Goal: Task Accomplishment & Management: Manage account settings

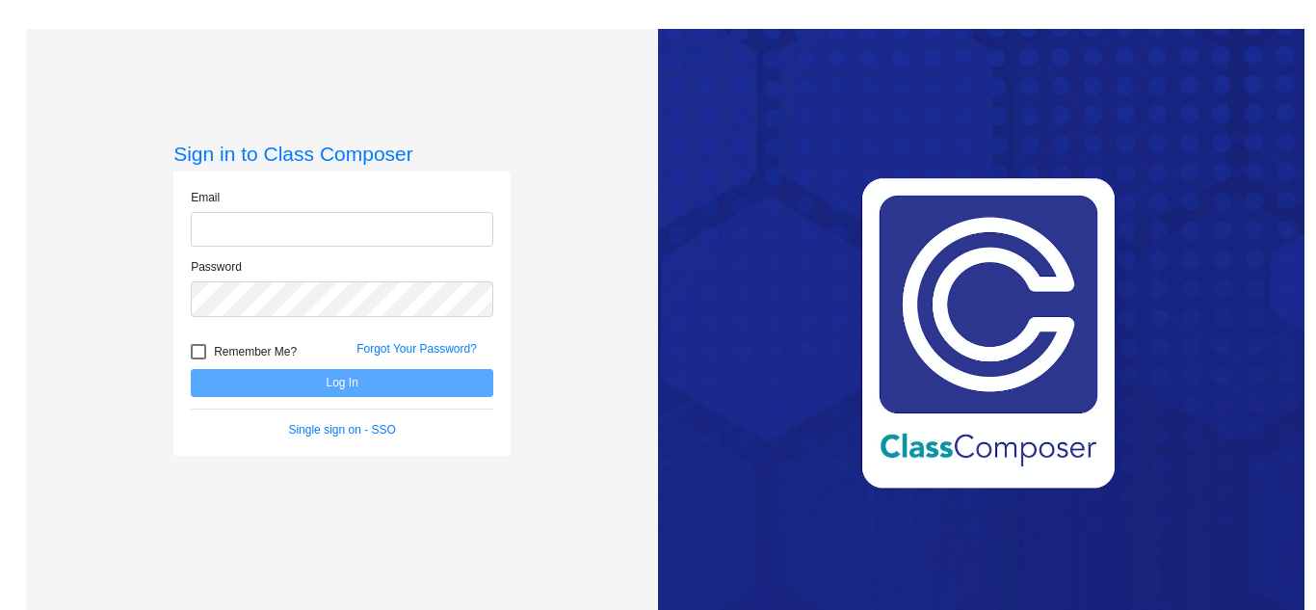
type input "support@classcomposer.com"
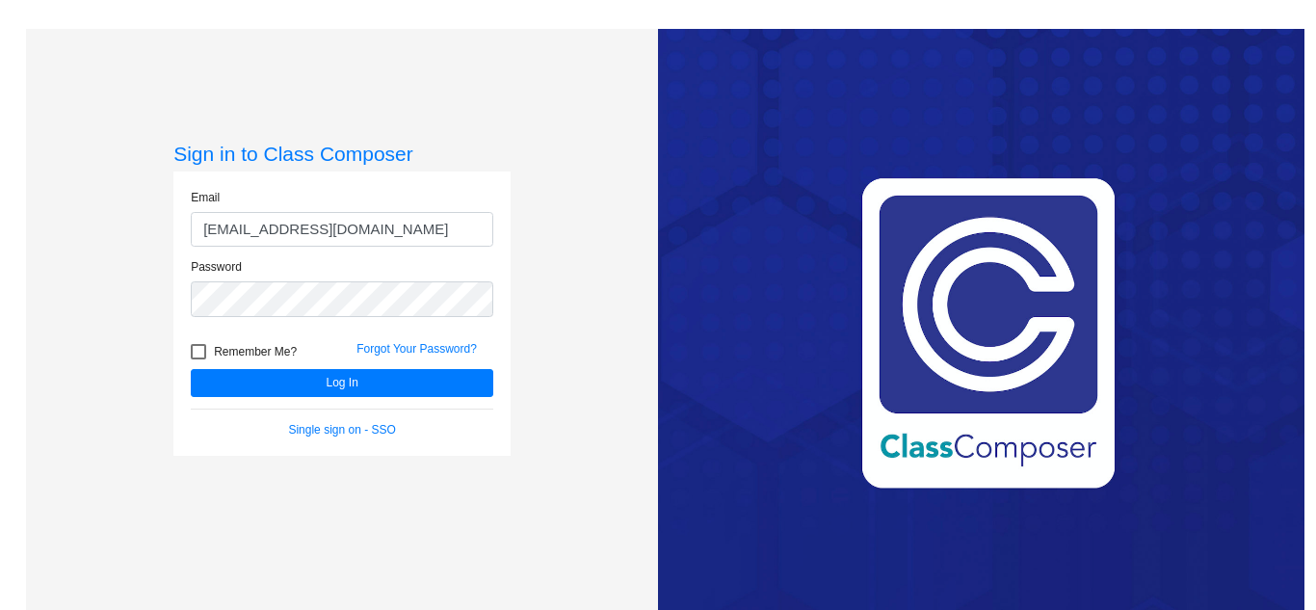
click at [648, 325] on div "Sign in to Class Composer Email support@classcomposer.com Password Remember Me?…" at bounding box center [342, 334] width 632 height 610
click at [594, 350] on div "Sign in to Class Composer Email support@classcomposer.com Password Remember Me?…" at bounding box center [342, 334] width 632 height 610
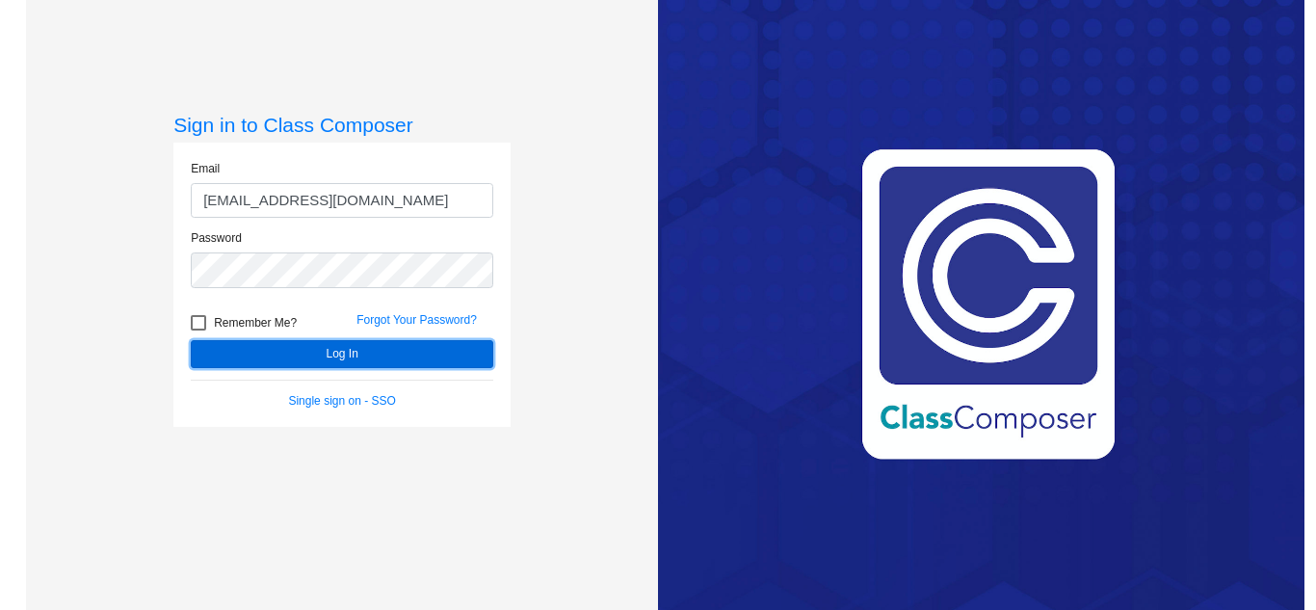
click at [433, 363] on button "Log In" at bounding box center [342, 354] width 303 height 28
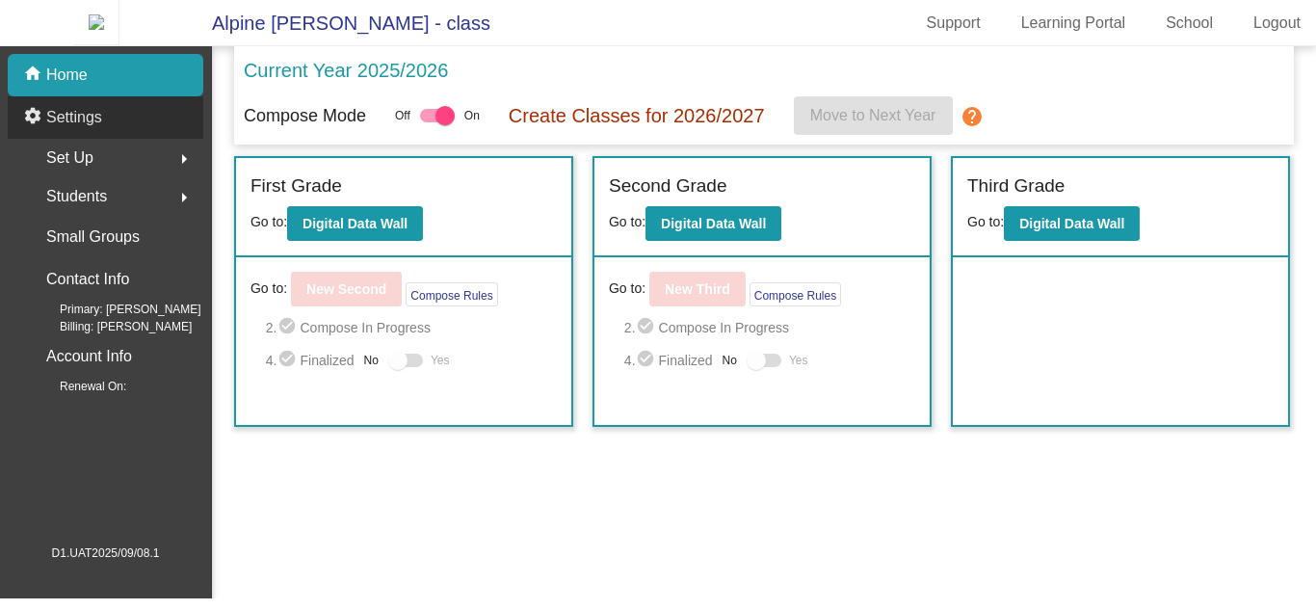
click at [129, 128] on div "settings Settings" at bounding box center [106, 117] width 196 height 42
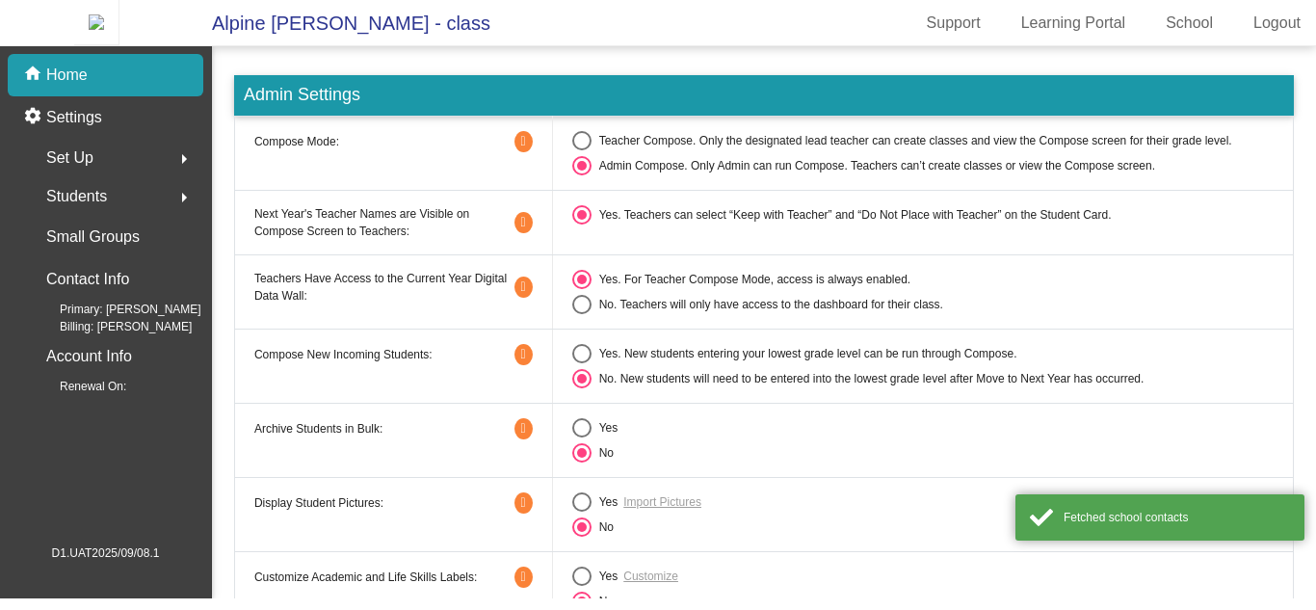
scroll to position [40, 0]
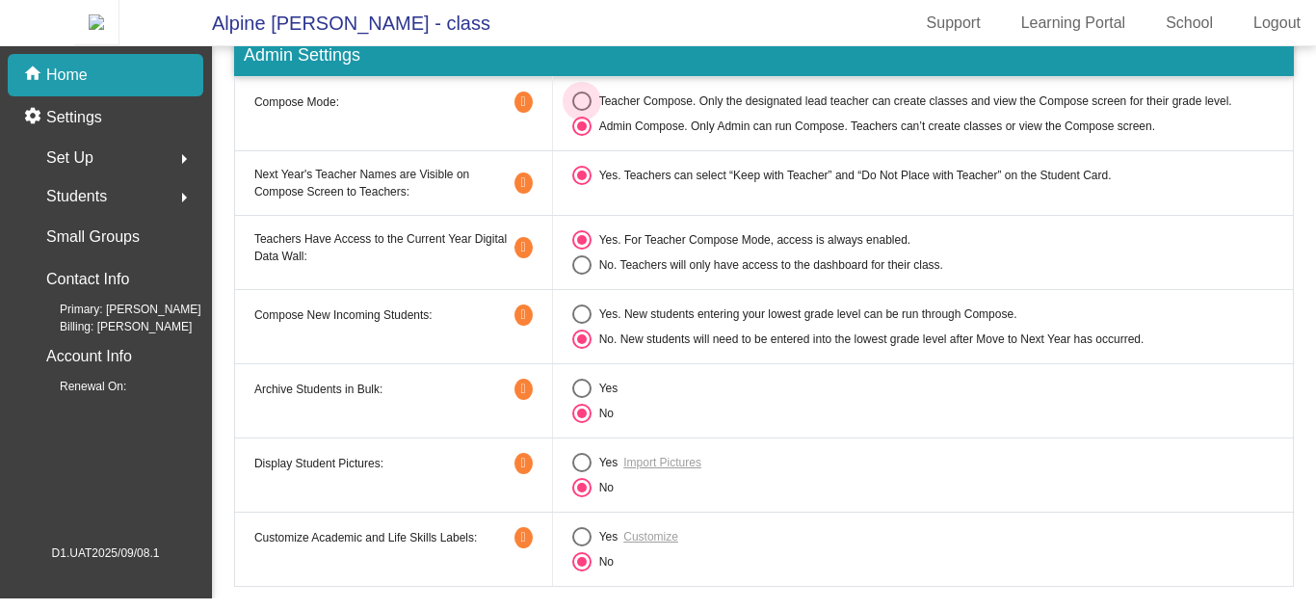
click at [582, 111] on div "Select an option" at bounding box center [581, 101] width 19 height 19
click at [582, 112] on input "Teacher Compose. Only the designated lead teacher can create classes and view t…" at bounding box center [581, 111] width 1 height 1
radio input "true"
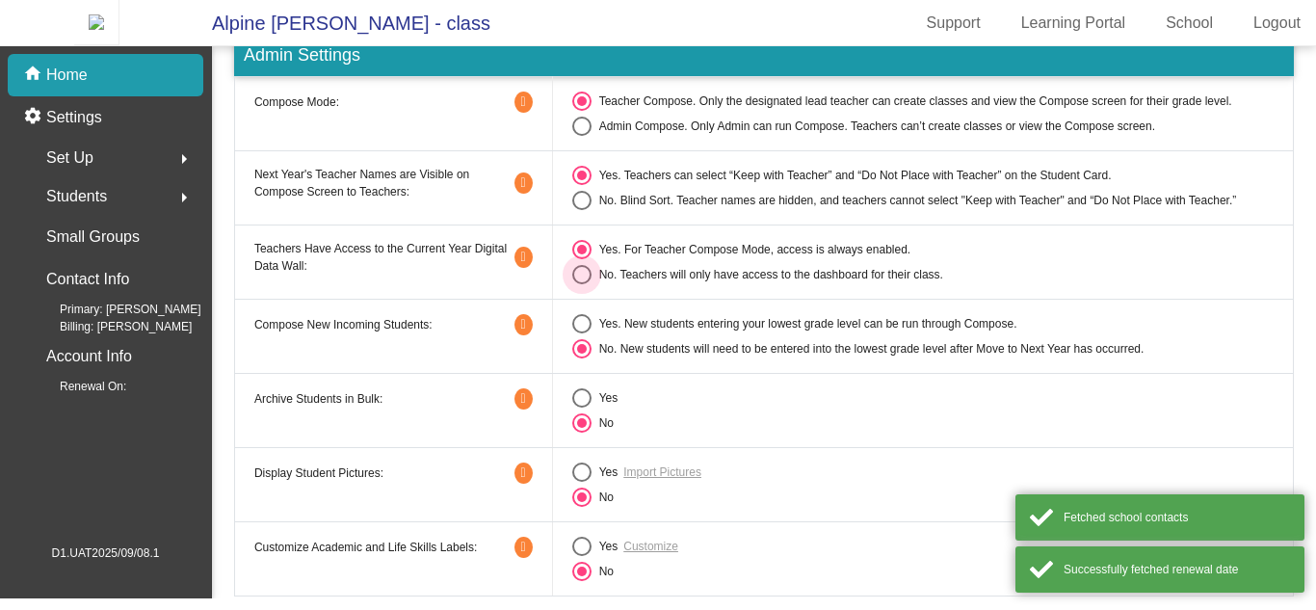
click at [588, 284] on div "Select an option" at bounding box center [581, 274] width 19 height 19
click at [582, 285] on input "No. Teachers will only have access to the dashboard for their class." at bounding box center [581, 284] width 1 height 1
radio input "true"
click at [580, 259] on div "Select an option" at bounding box center [581, 249] width 19 height 19
click at [581, 260] on input "Yes. For Teacher Compose Mode, access is always enabled." at bounding box center [581, 259] width 1 height 1
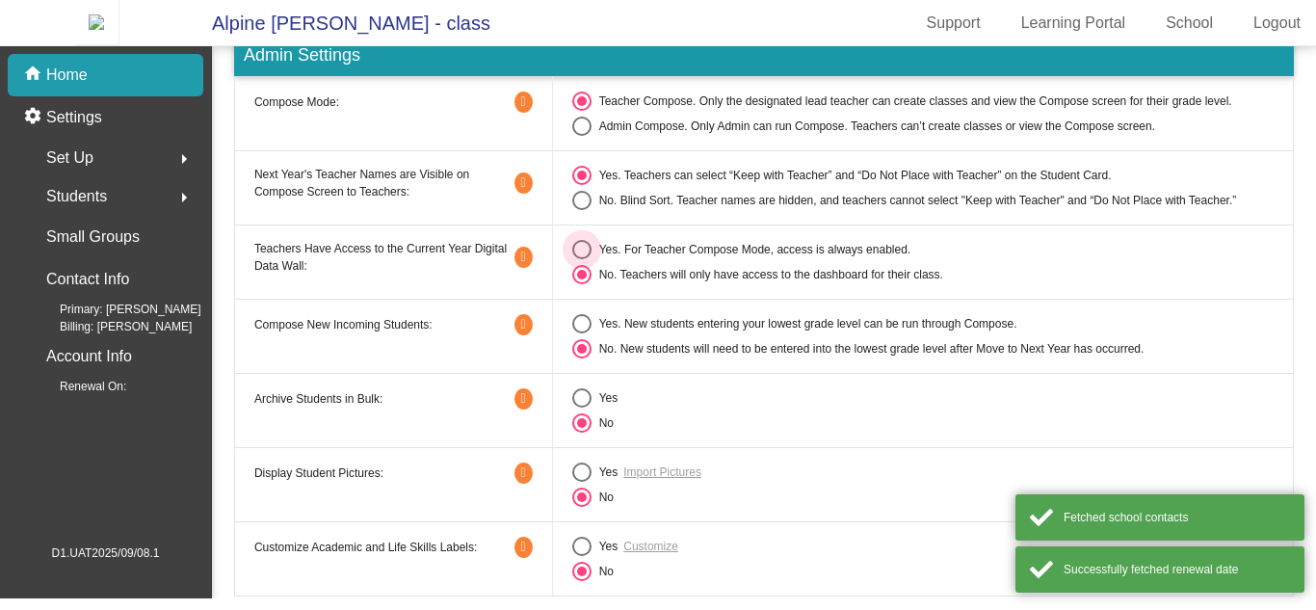
radio input "true"
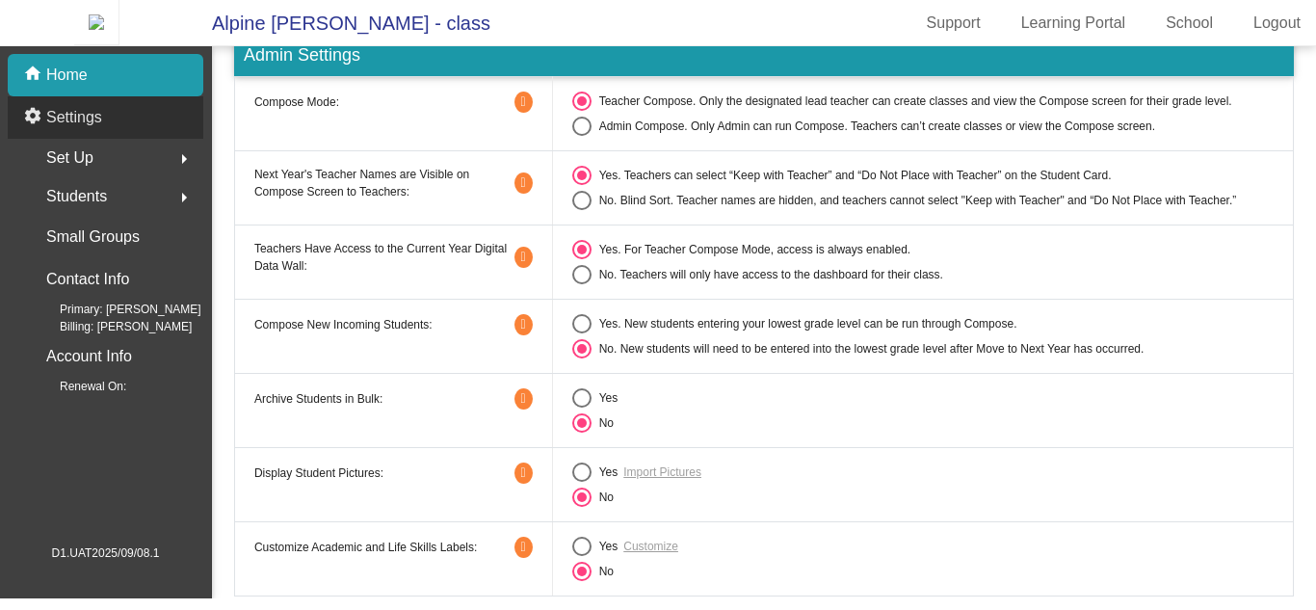
click at [158, 128] on div "settings Settings" at bounding box center [106, 117] width 196 height 42
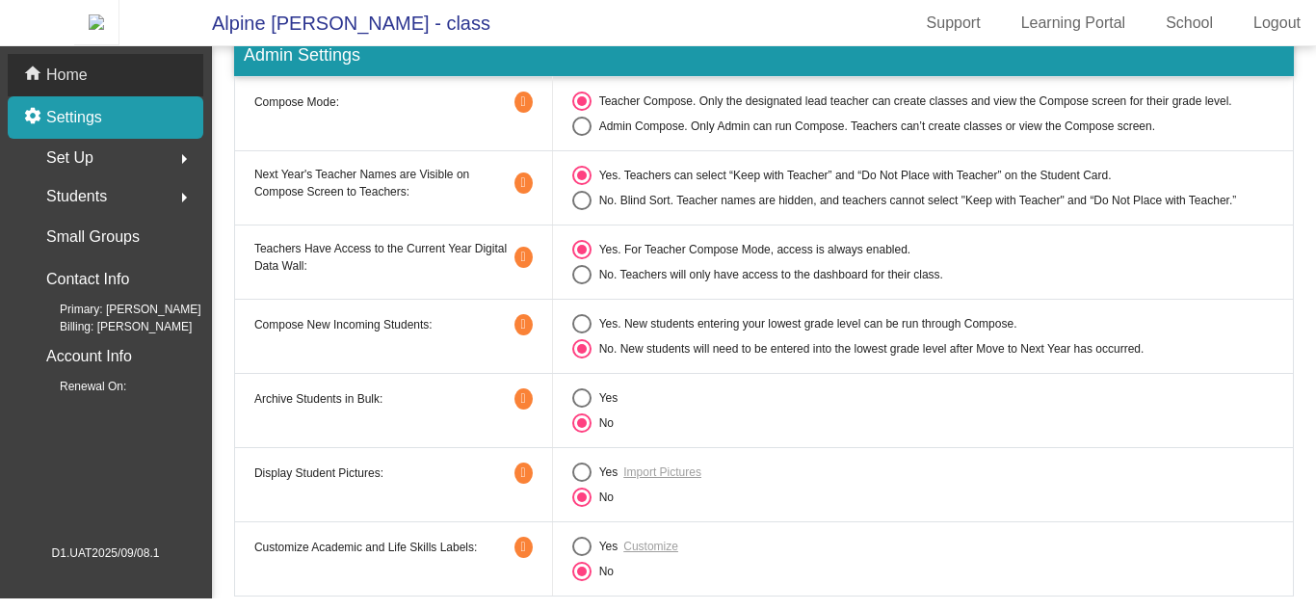
click at [147, 94] on div "home Home" at bounding box center [106, 75] width 196 height 42
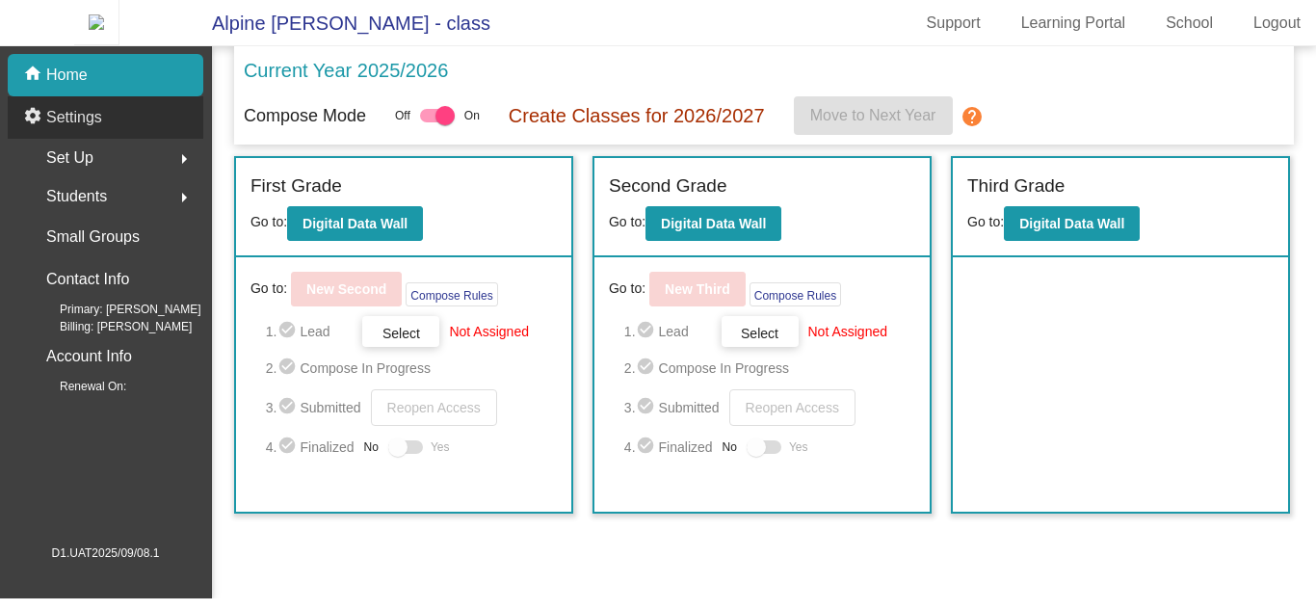
click at [137, 128] on div "settings Settings" at bounding box center [106, 117] width 196 height 42
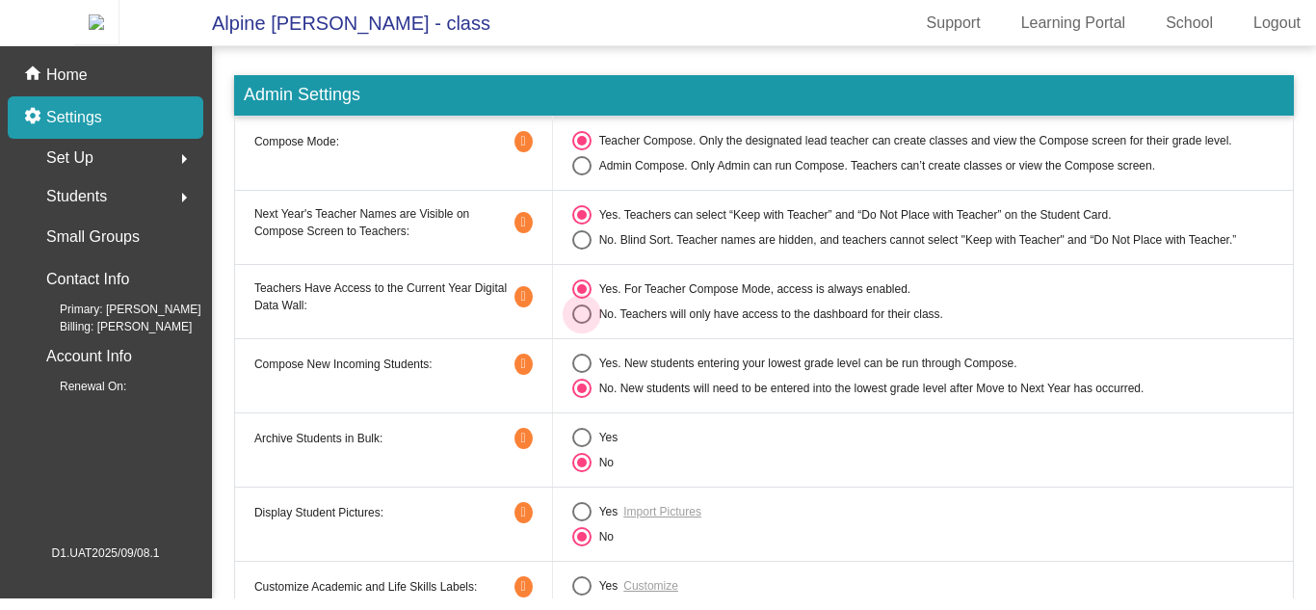
click at [585, 324] on div "Select an option" at bounding box center [581, 314] width 19 height 19
click at [582, 325] on input "No. Teachers will only have access to the dashboard for their class." at bounding box center [581, 324] width 1 height 1
radio input "true"
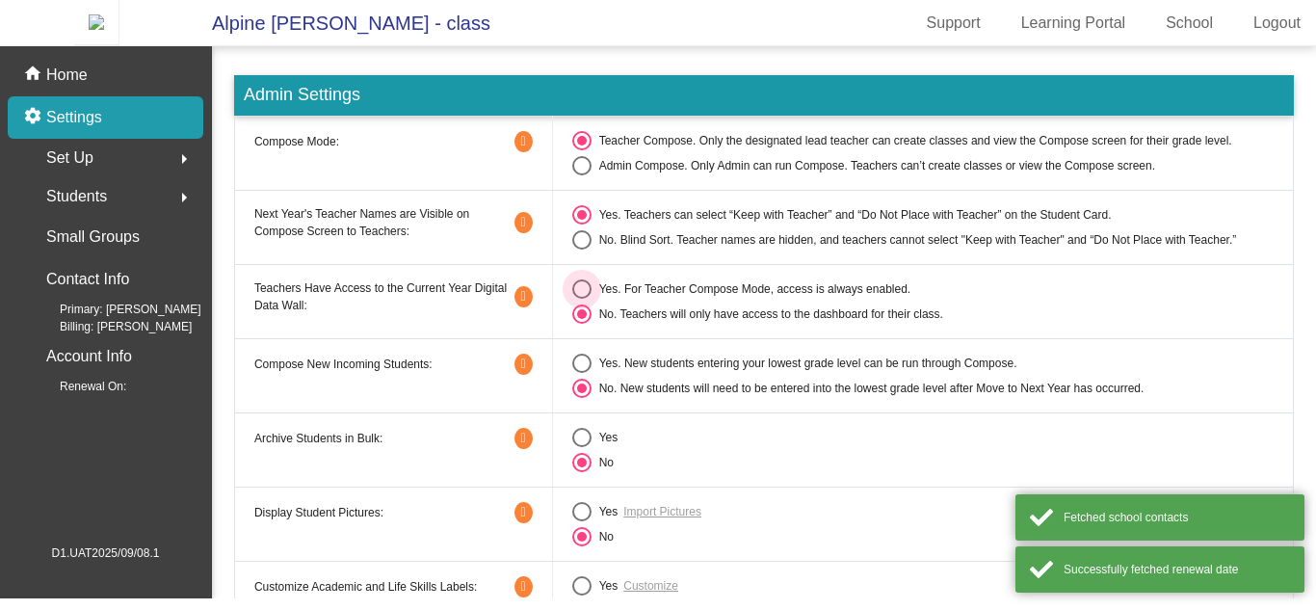
click at [583, 299] on div "Select an option" at bounding box center [581, 288] width 19 height 19
click at [582, 300] on input "Yes. For Teacher Compose Mode, access is always enabled." at bounding box center [581, 299] width 1 height 1
radio input "true"
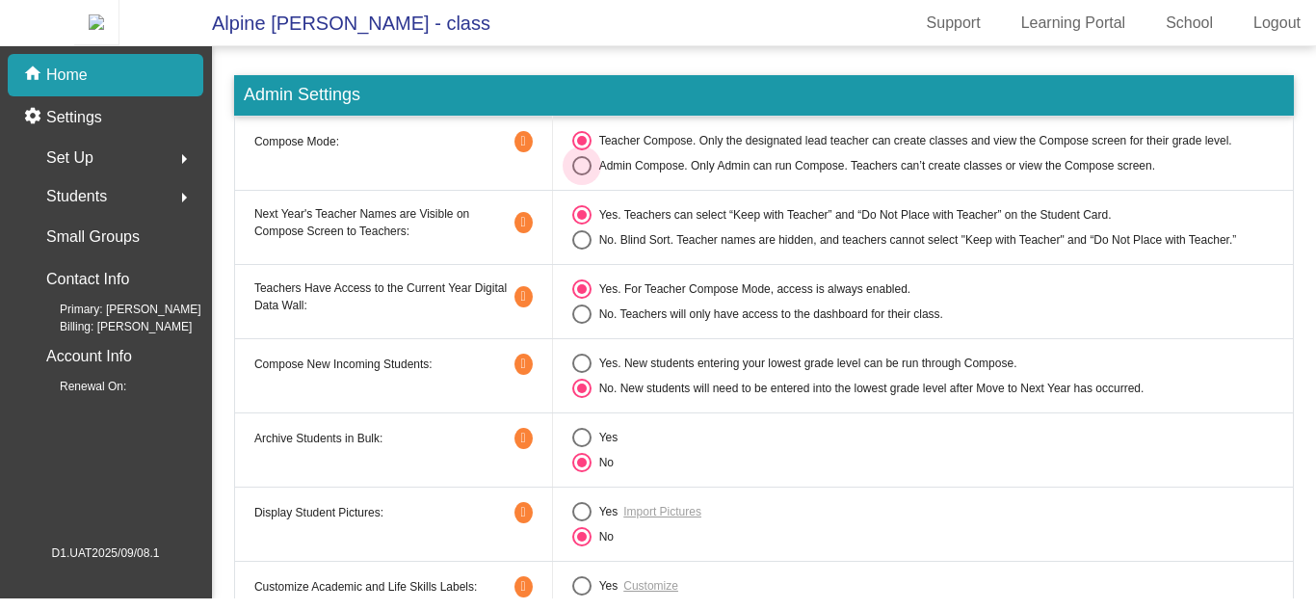
click at [585, 175] on div "Select an option" at bounding box center [581, 165] width 19 height 19
click at [582, 176] on input "Admin Compose. Only Admin can run Compose. Teachers can’t create classes or vie…" at bounding box center [581, 175] width 1 height 1
radio input "true"
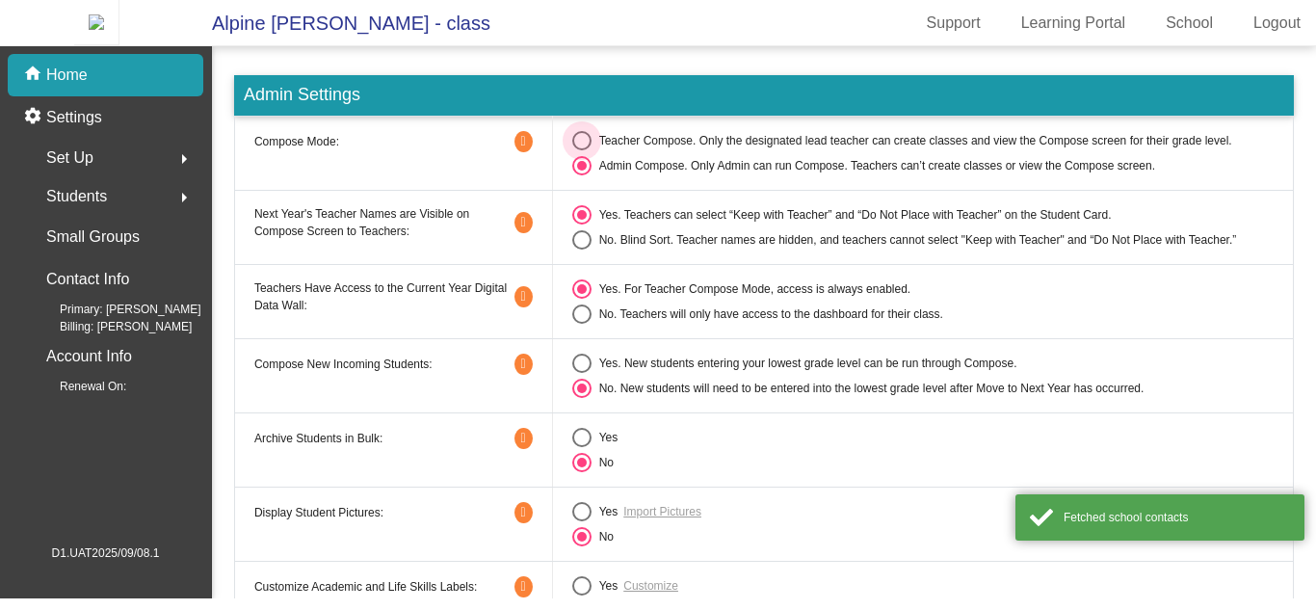
click at [585, 150] on div "Select an option" at bounding box center [581, 140] width 19 height 19
click at [582, 151] on input "Teacher Compose. Only the designated lead teacher can create classes and view t…" at bounding box center [581, 150] width 1 height 1
radio input "true"
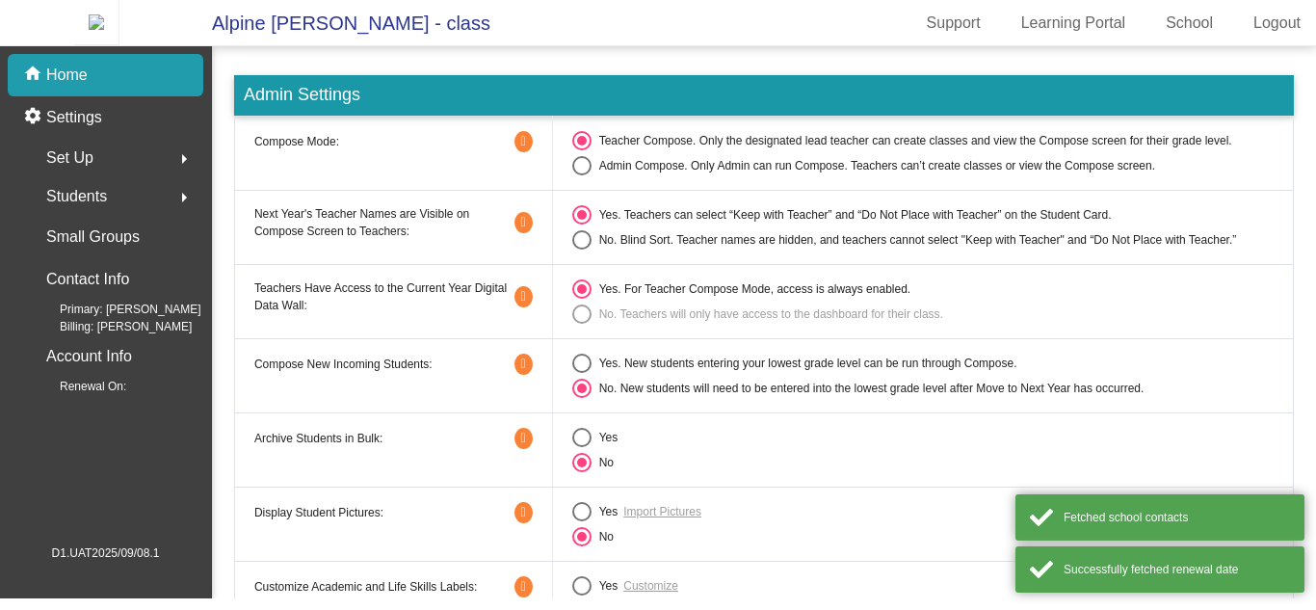
click at [585, 335] on td "Yes. For Teacher Compose Mode, access is always enabled. No. Teachers will only…" at bounding box center [922, 301] width 741 height 74
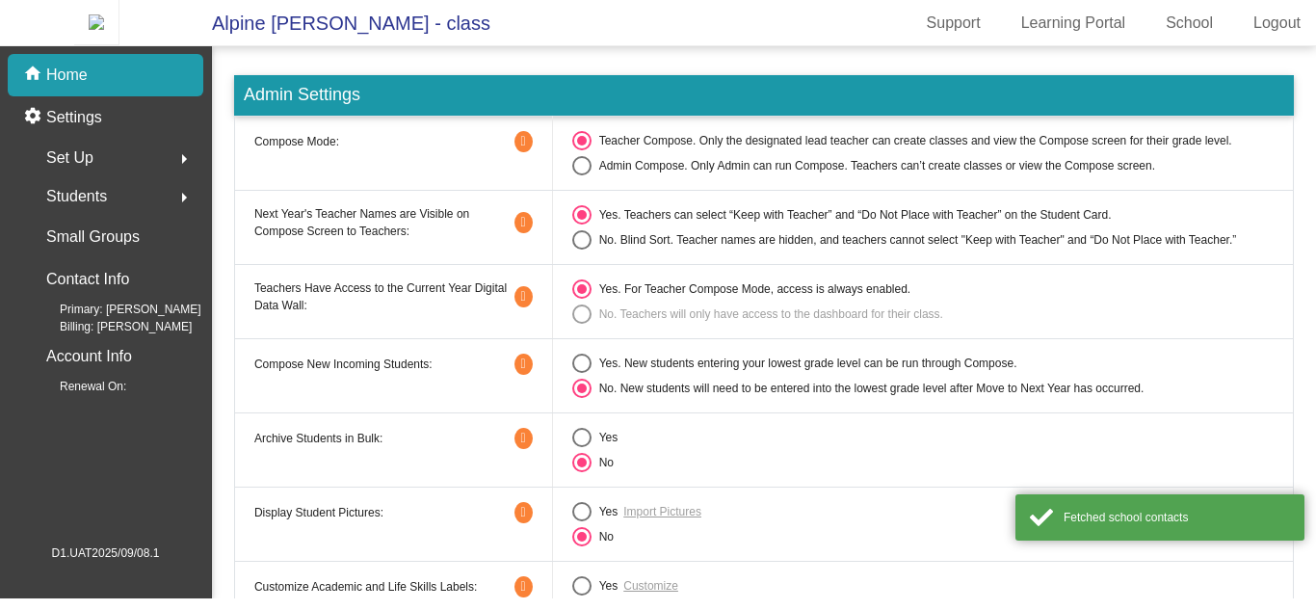
click at [584, 324] on div "Select an option" at bounding box center [581, 314] width 19 height 19
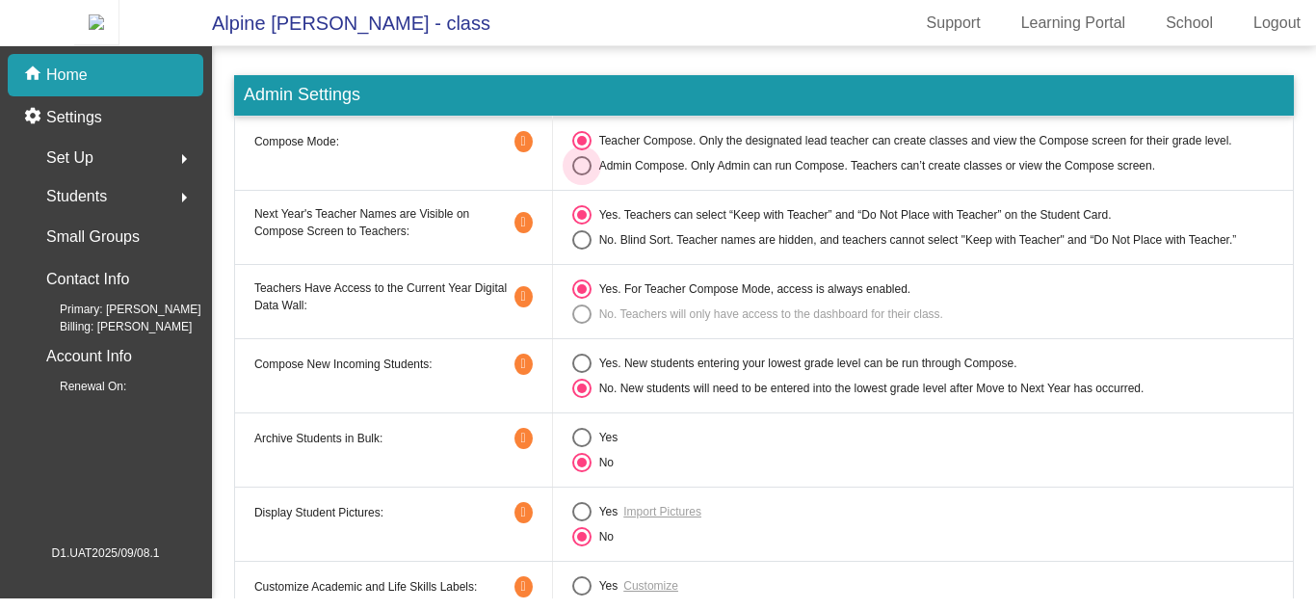
click at [584, 173] on div "Select an option" at bounding box center [581, 165] width 19 height 19
click at [582, 175] on input "Admin Compose. Only Admin can run Compose. Teachers can’t create classes or vie…" at bounding box center [581, 175] width 1 height 1
radio input "true"
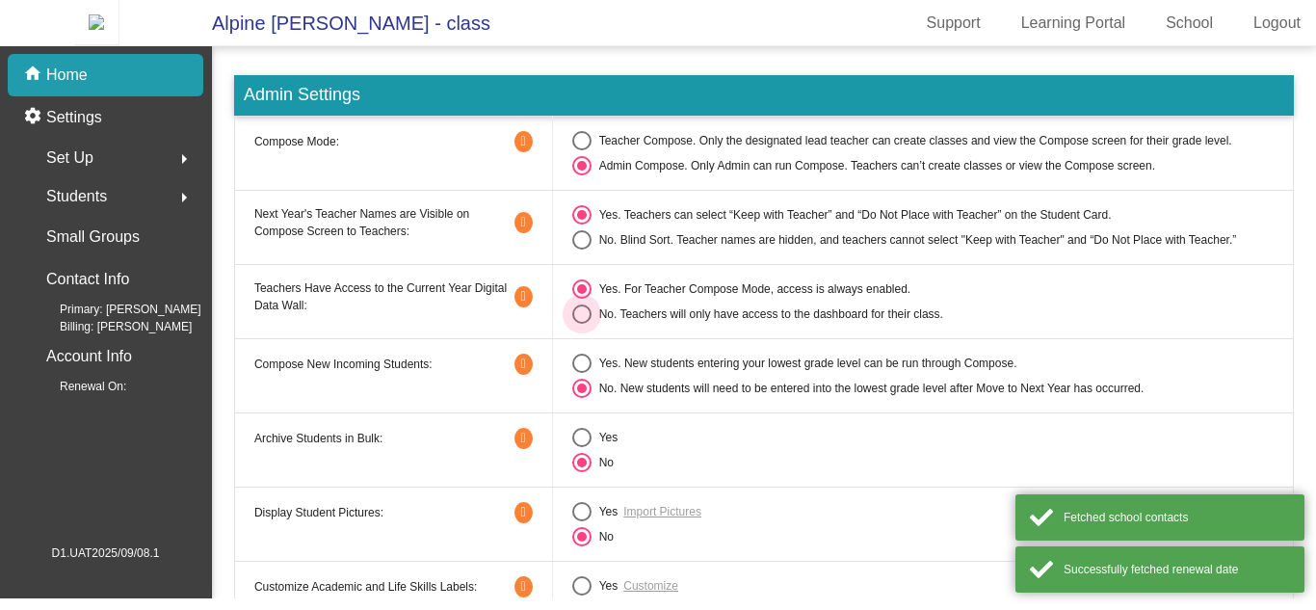
click at [581, 324] on div "Select an option" at bounding box center [581, 314] width 19 height 19
click at [581, 325] on input "No. Teachers will only have access to the dashboard for their class." at bounding box center [581, 324] width 1 height 1
radio input "true"
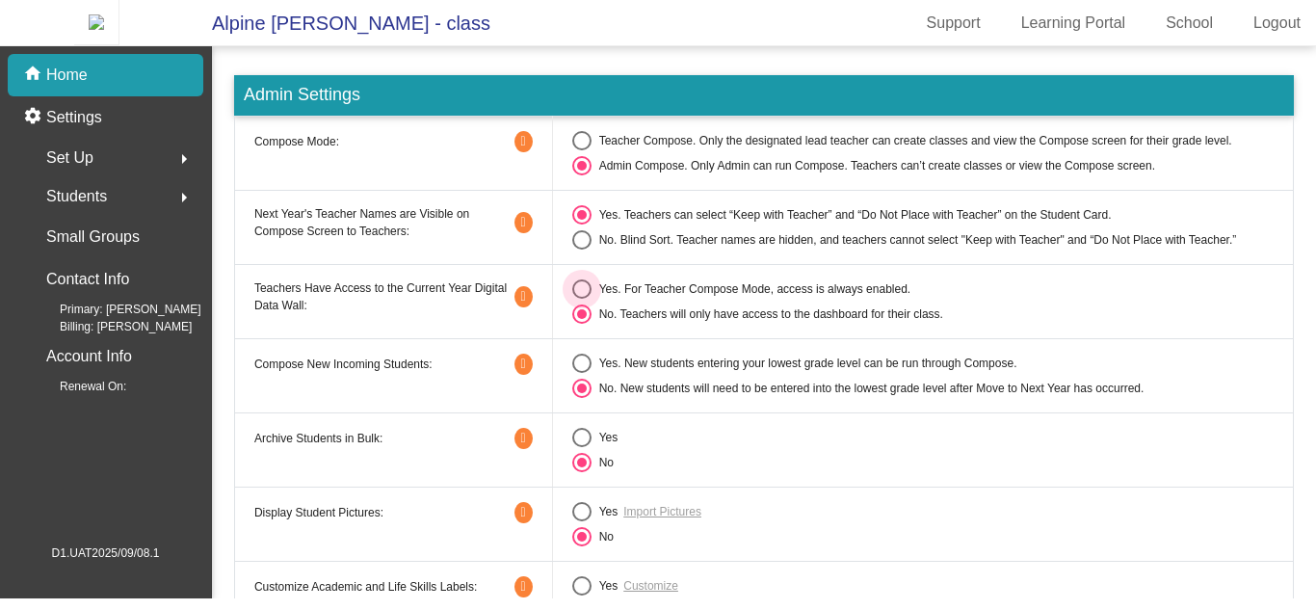
click at [578, 299] on div "Select an option" at bounding box center [581, 288] width 19 height 19
click at [581, 300] on input "Yes. For Teacher Compose Mode, access is always enabled." at bounding box center [581, 299] width 1 height 1
radio input "true"
click at [584, 315] on div "Select an option" at bounding box center [581, 314] width 19 height 19
click at [582, 324] on input "No. Teachers will only have access to the dashboard for their class." at bounding box center [581, 324] width 1 height 1
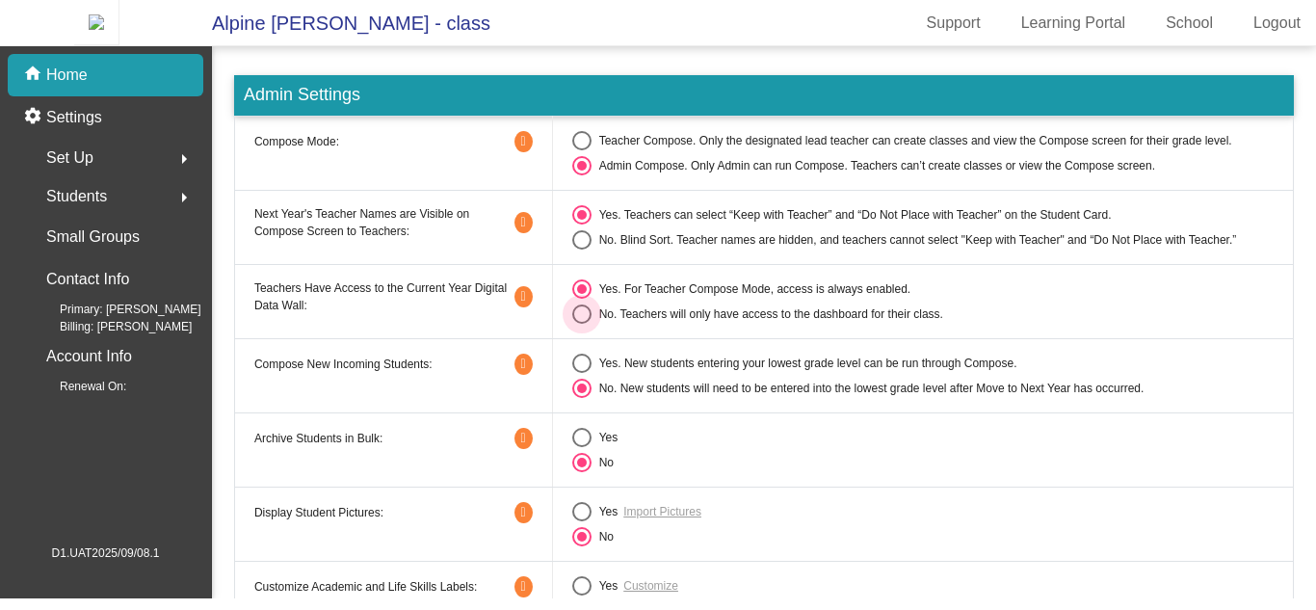
radio input "true"
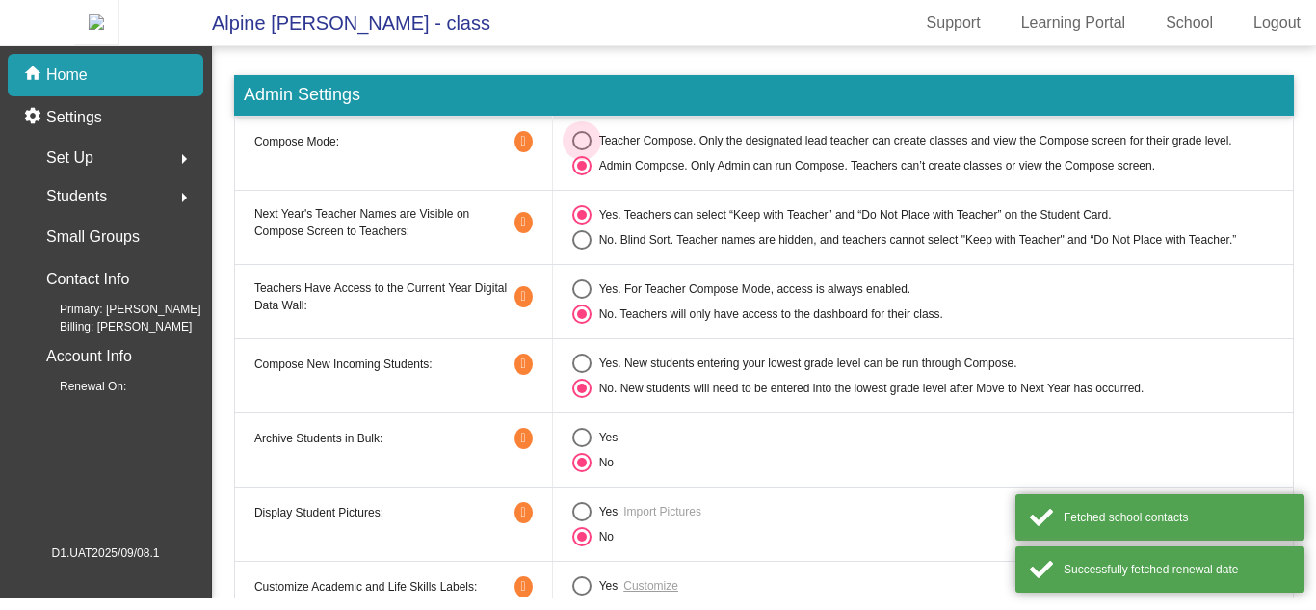
click at [583, 150] on div "Select an option" at bounding box center [581, 140] width 19 height 19
click at [582, 151] on input "Teacher Compose. Only the designated lead teacher can create classes and view t…" at bounding box center [581, 150] width 1 height 1
radio input "true"
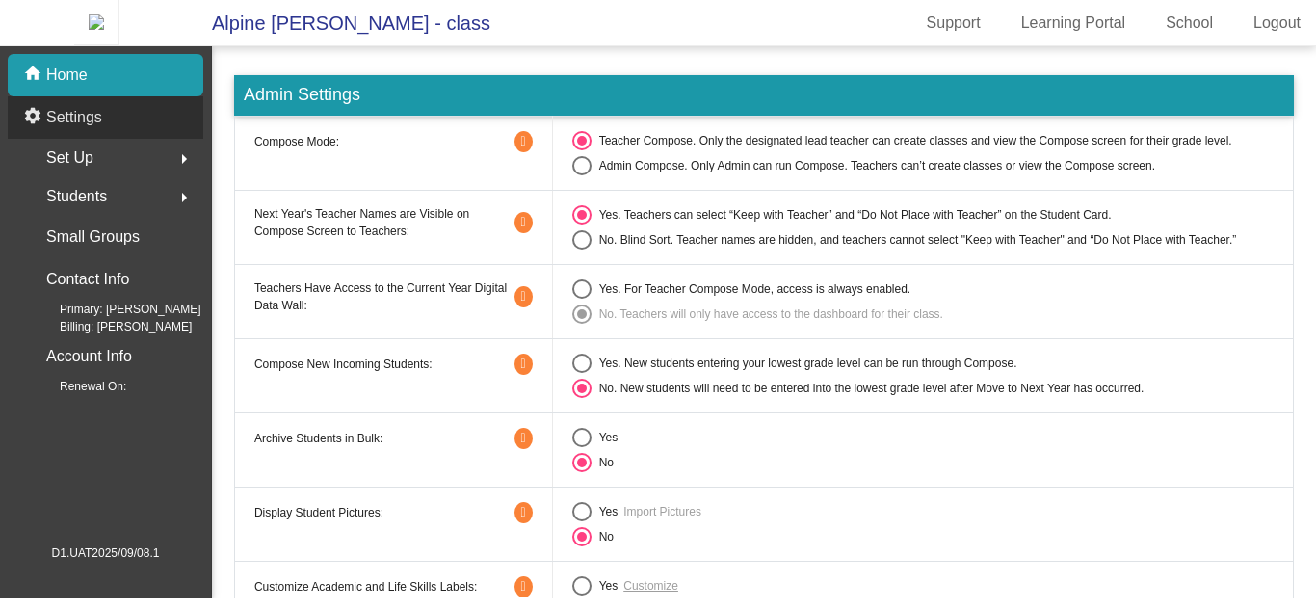
click at [149, 138] on div "settings Settings" at bounding box center [106, 117] width 196 height 42
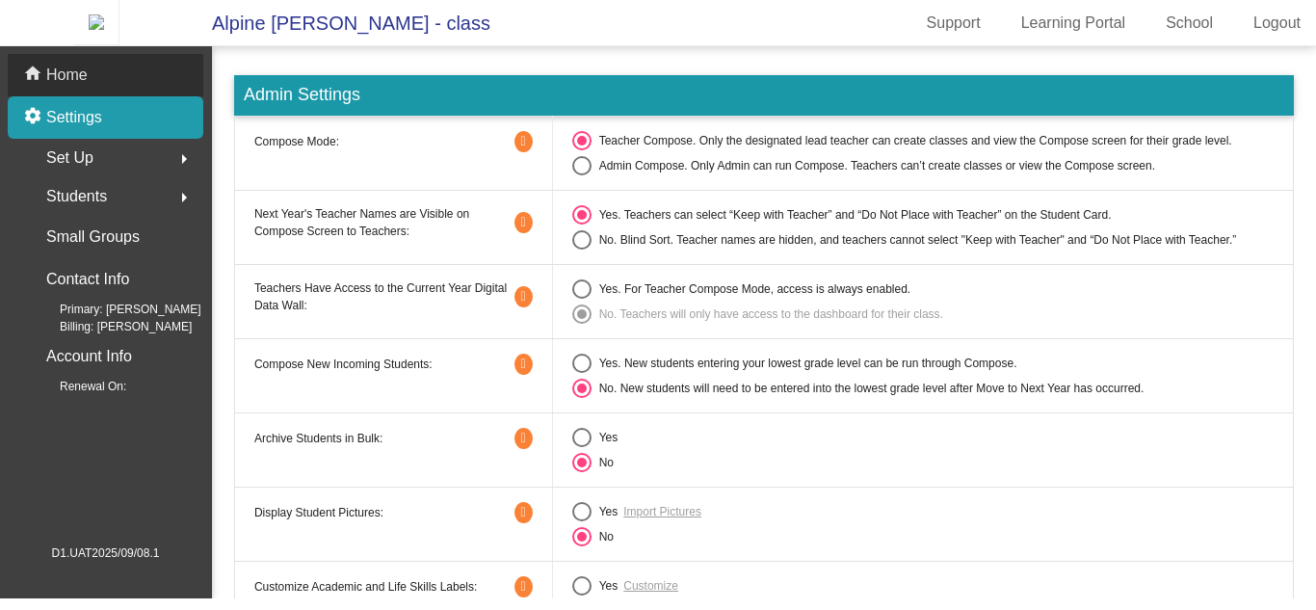
click at [140, 93] on div "home Home" at bounding box center [106, 75] width 196 height 42
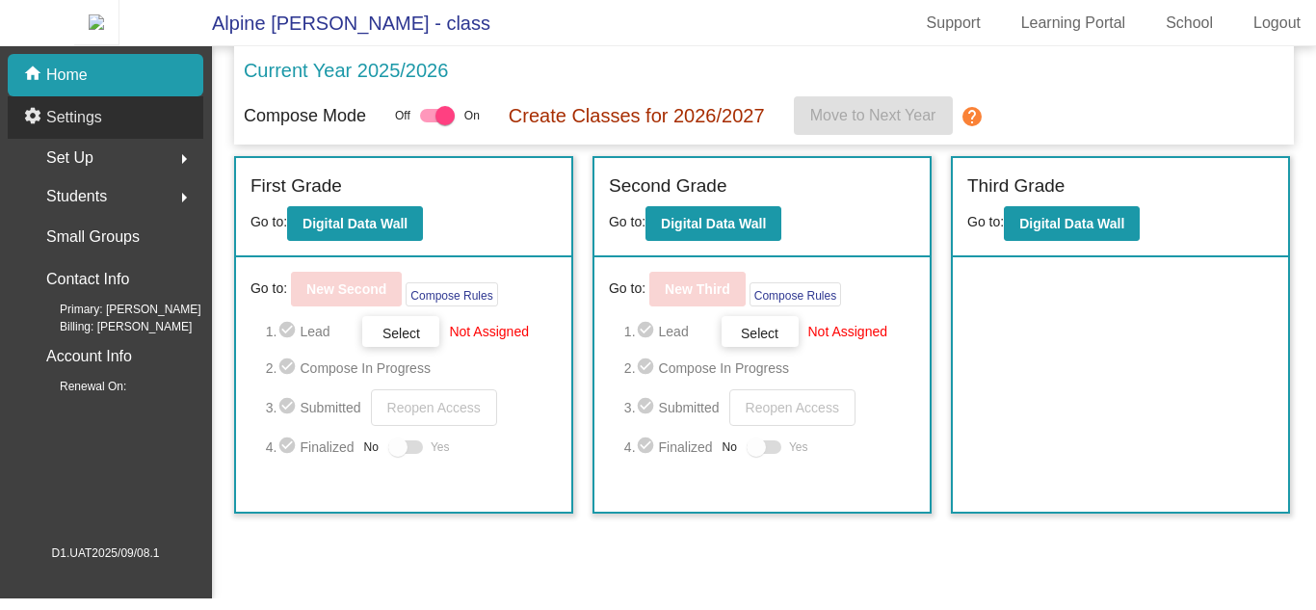
click at [132, 128] on div "settings Settings" at bounding box center [106, 117] width 196 height 42
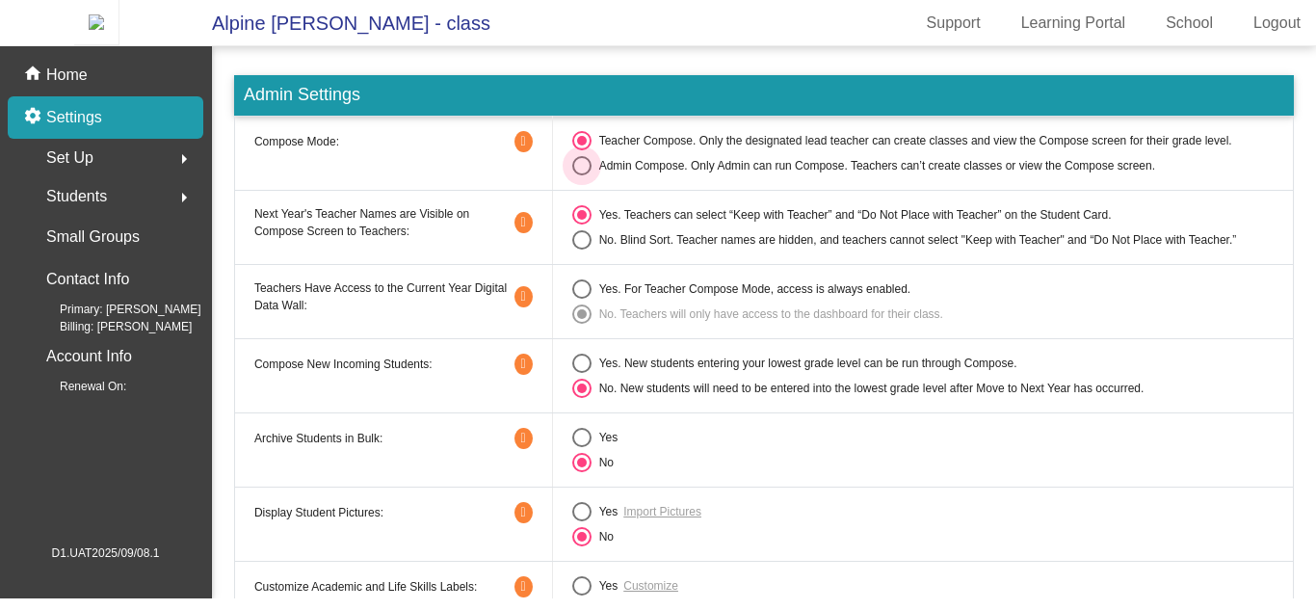
click at [587, 175] on div "Select an option" at bounding box center [581, 165] width 19 height 19
click at [582, 176] on input "Admin Compose. Only Admin can run Compose. Teachers can’t create classes or vie…" at bounding box center [581, 175] width 1 height 1
radio input "true"
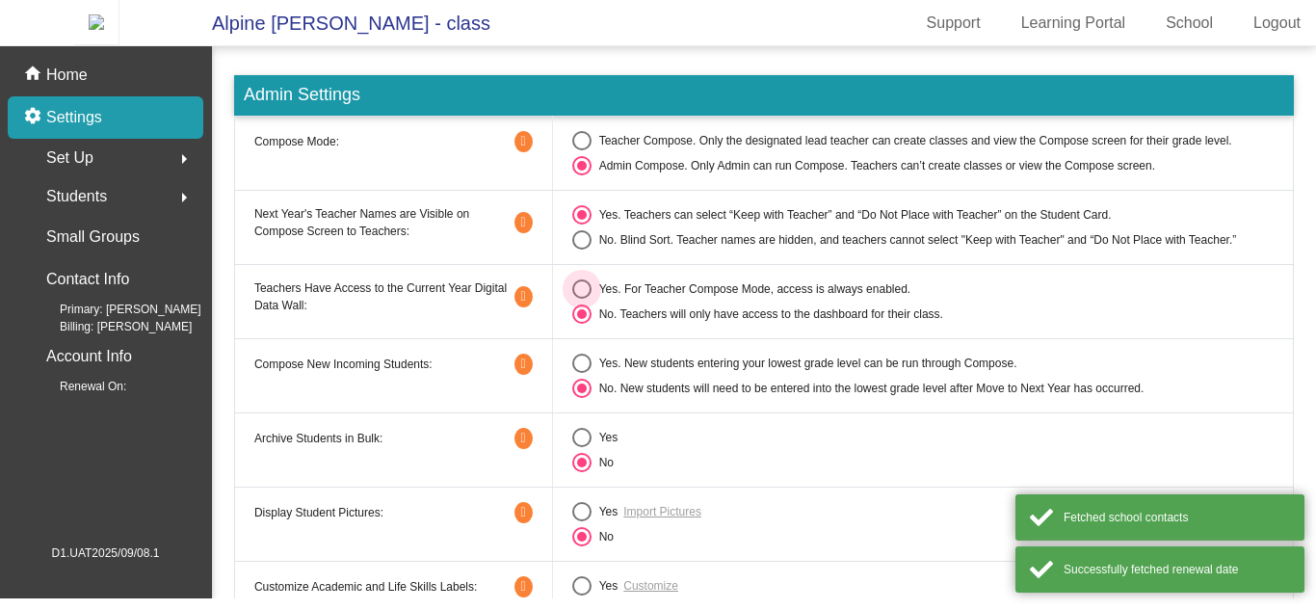
click at [578, 291] on div "Select an option" at bounding box center [581, 288] width 19 height 19
click at [581, 299] on input "Yes. For Teacher Compose Mode, access is always enabled." at bounding box center [581, 299] width 1 height 1
radio input "true"
click at [587, 145] on div "Select an option" at bounding box center [581, 140] width 19 height 19
click at [582, 150] on input "Teacher Compose. Only the designated lead teacher can create classes and view t…" at bounding box center [581, 150] width 1 height 1
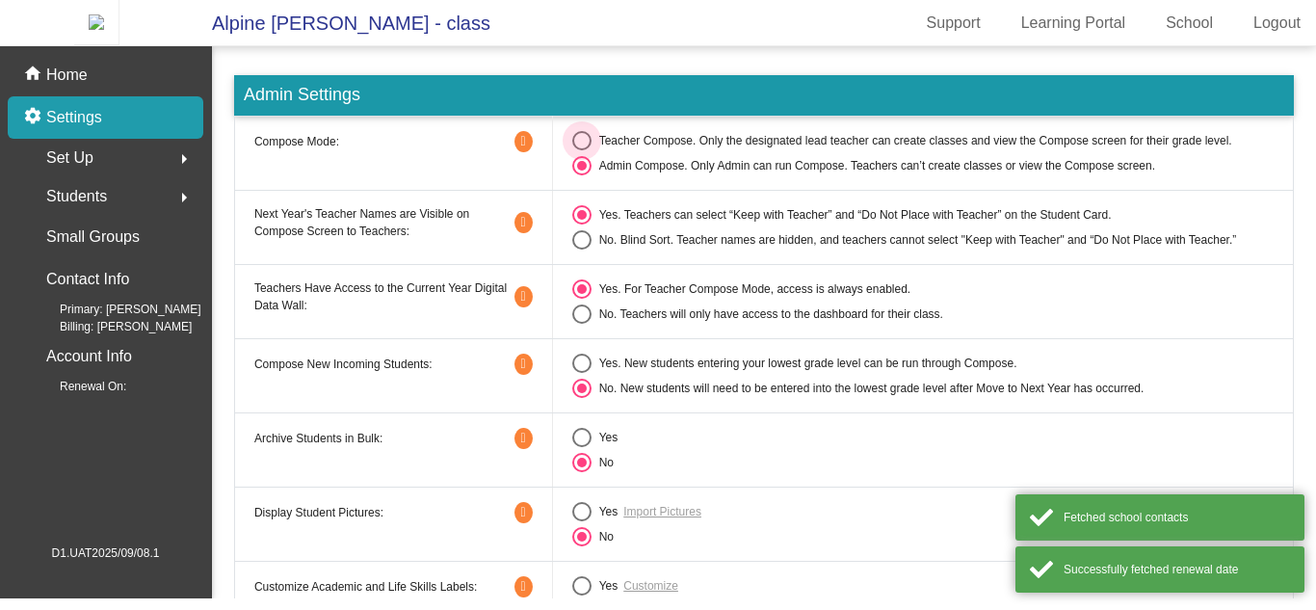
radio input "true"
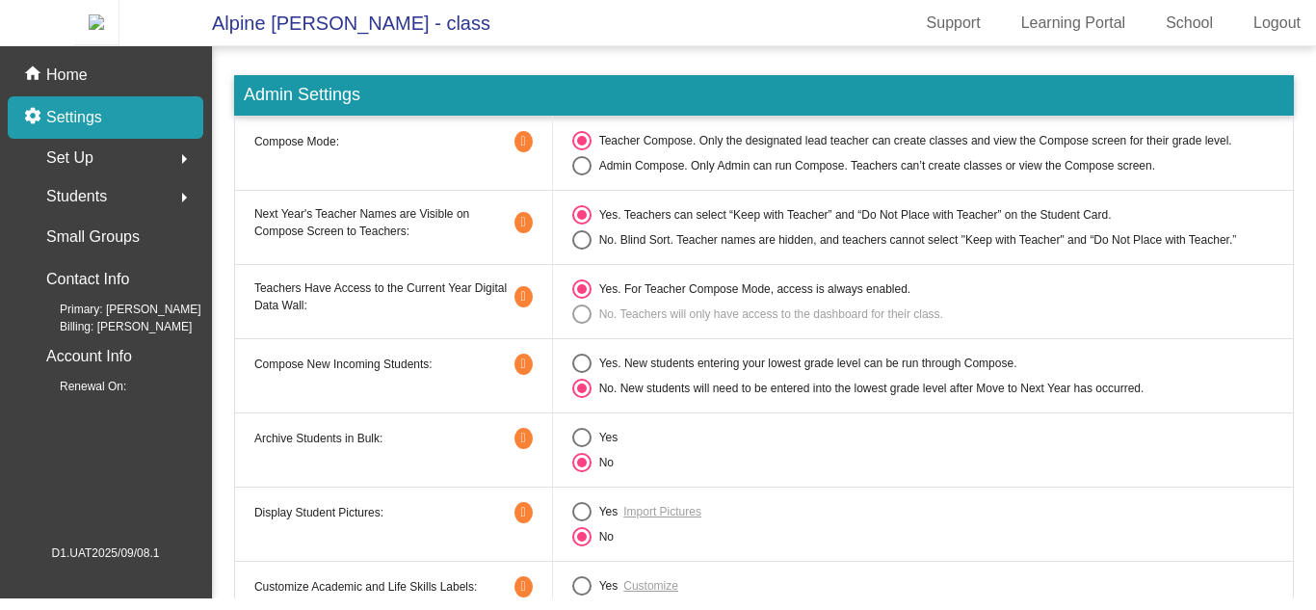
scroll to position [49, 0]
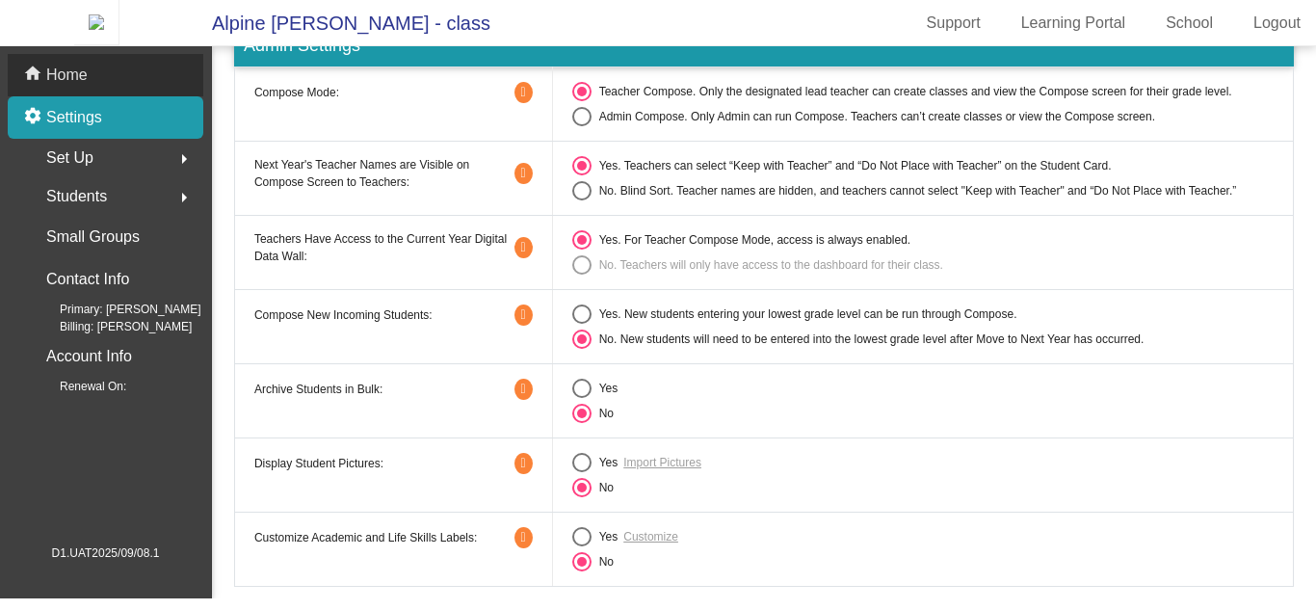
click at [156, 90] on div "home Home" at bounding box center [106, 75] width 196 height 42
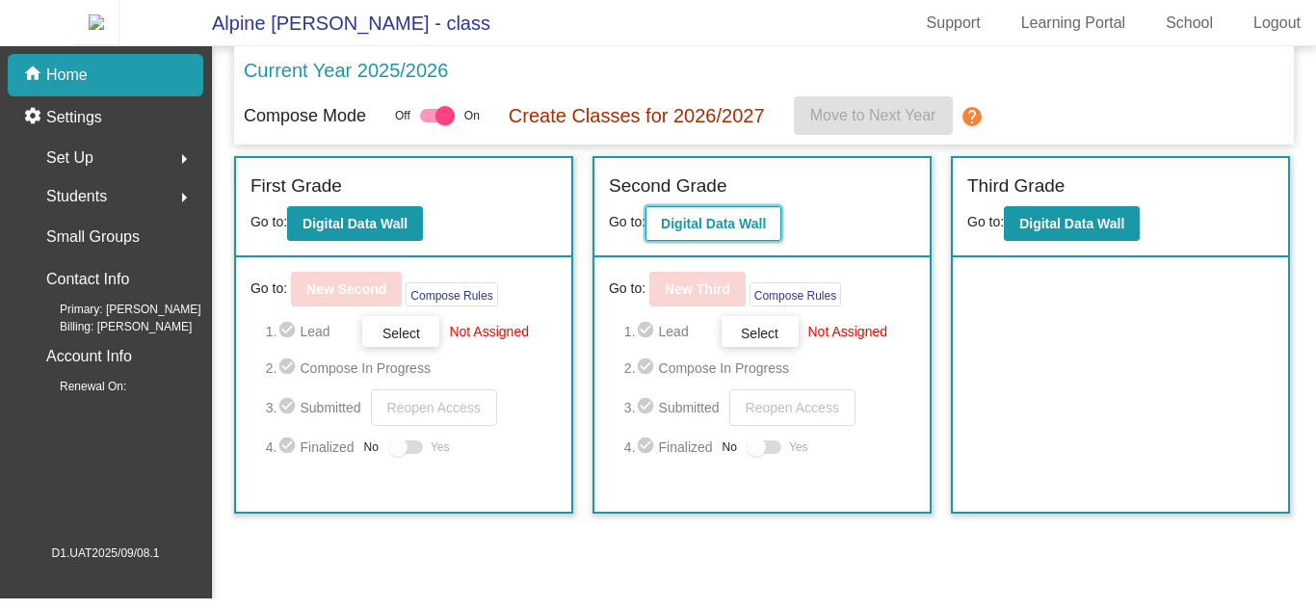
click at [720, 231] on b "Digital Data Wall" at bounding box center [713, 223] width 105 height 15
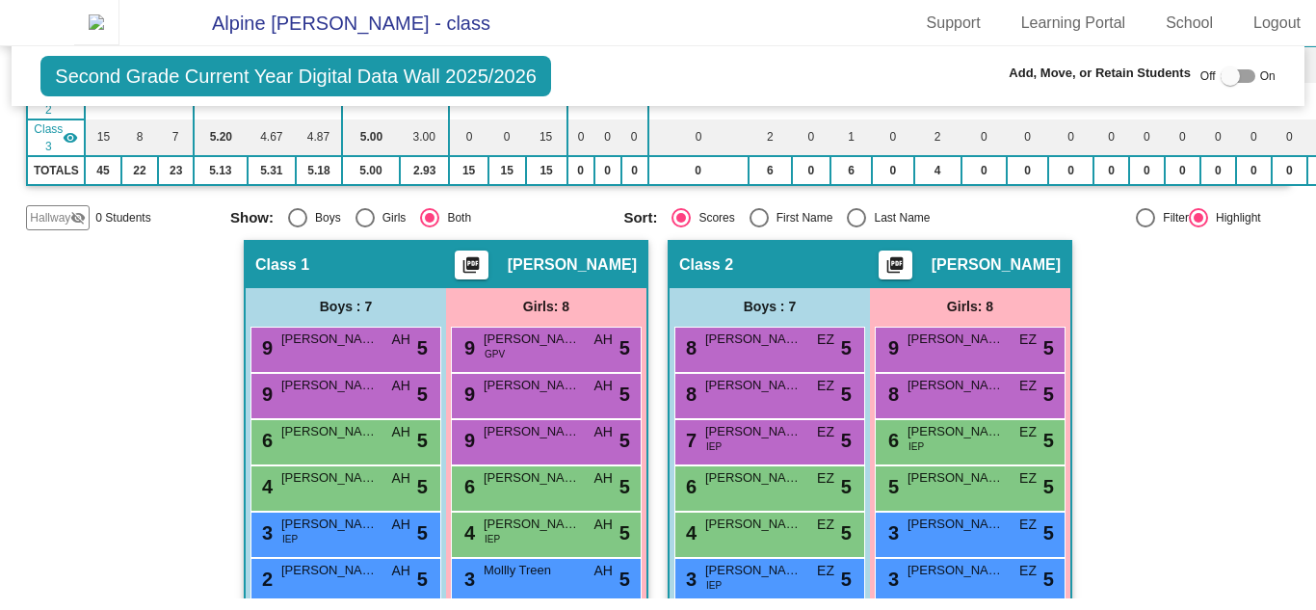
scroll to position [277, 0]
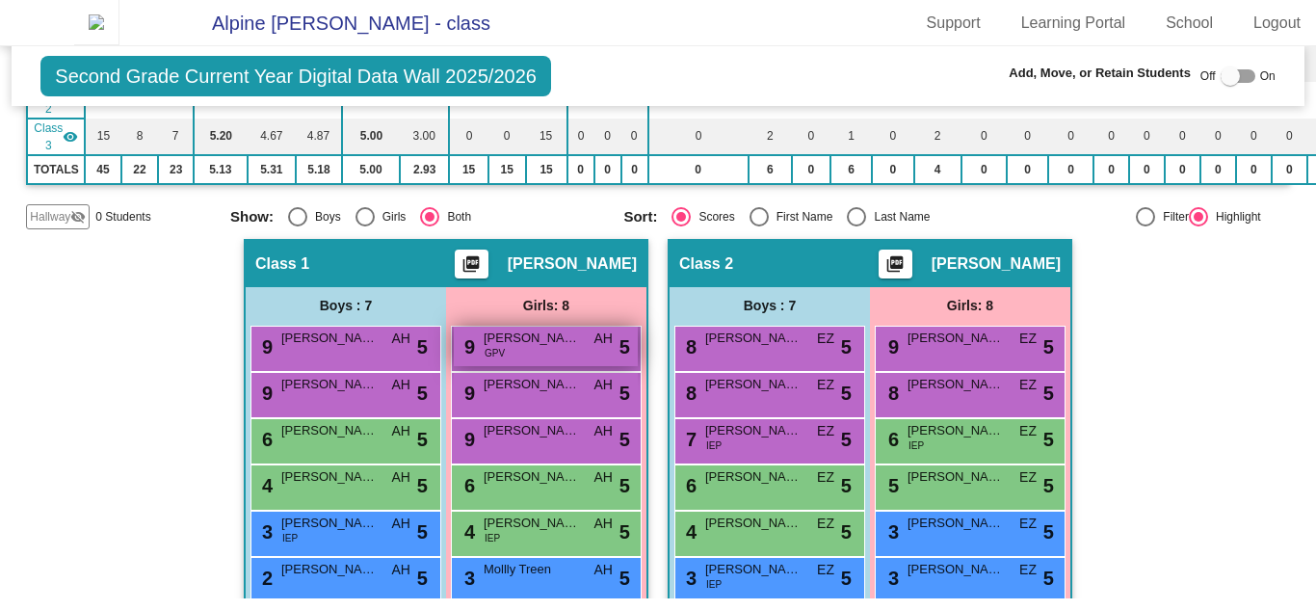
click at [528, 348] on span "Brenda Friedler" at bounding box center [532, 338] width 96 height 19
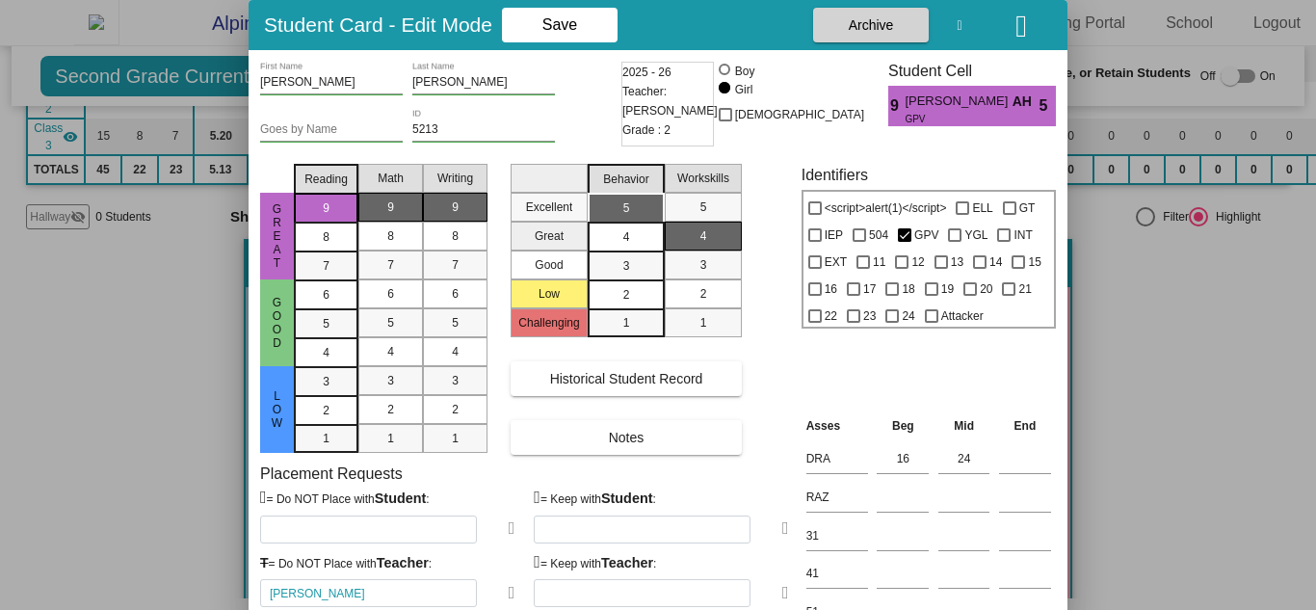
scroll to position [49, 0]
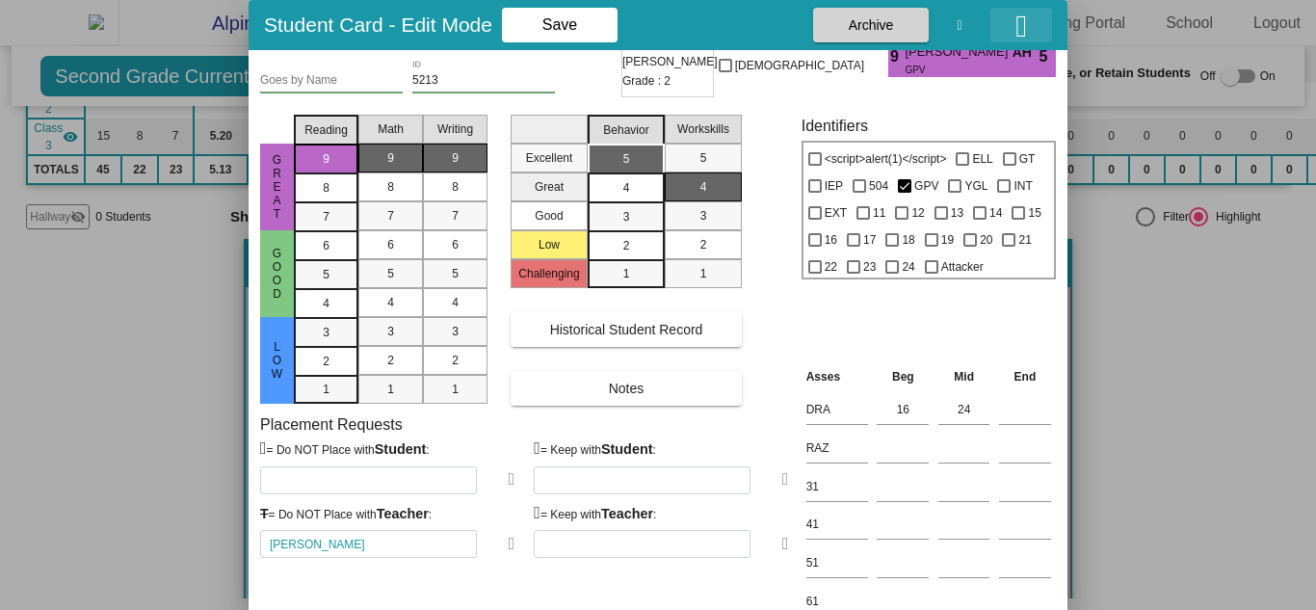
click at [1016, 23] on icon "button" at bounding box center [1022, 26] width 12 height 31
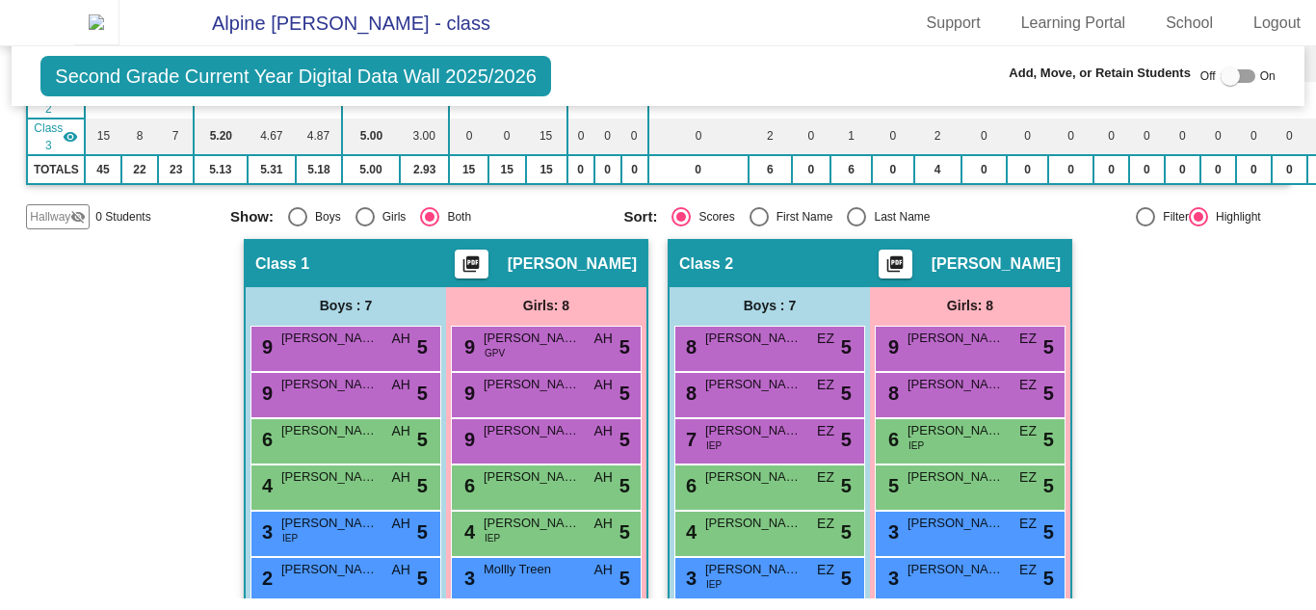
click at [74, 20] on img at bounding box center [96, 22] width 45 height 45
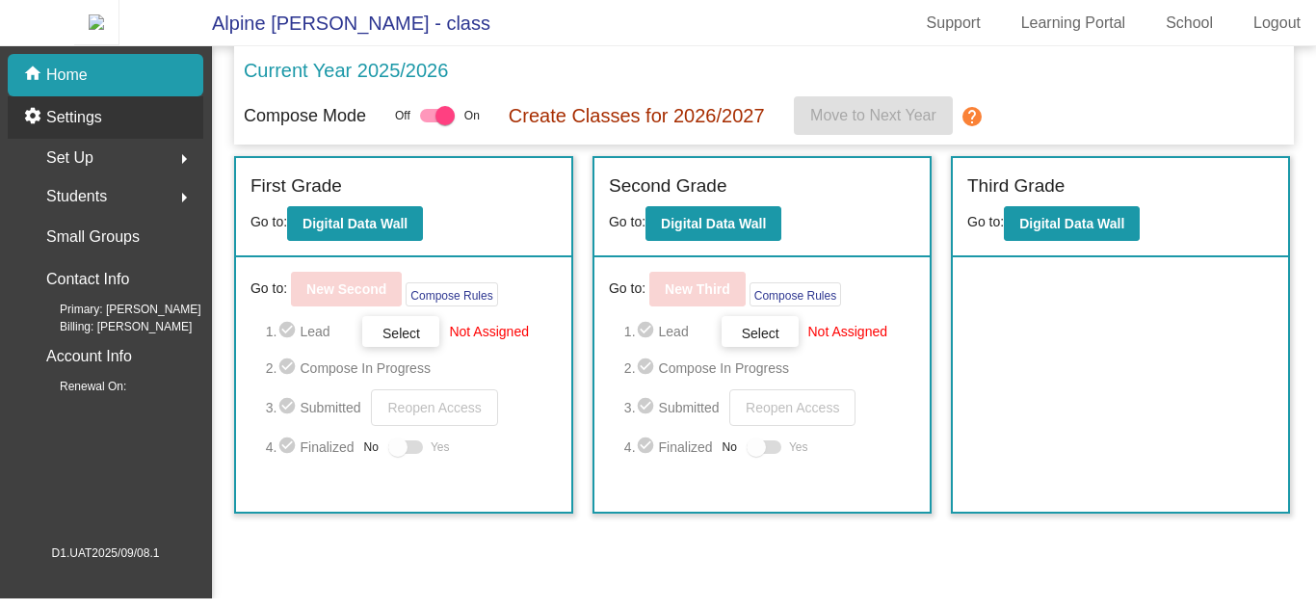
click at [58, 129] on p "Settings" at bounding box center [74, 117] width 56 height 23
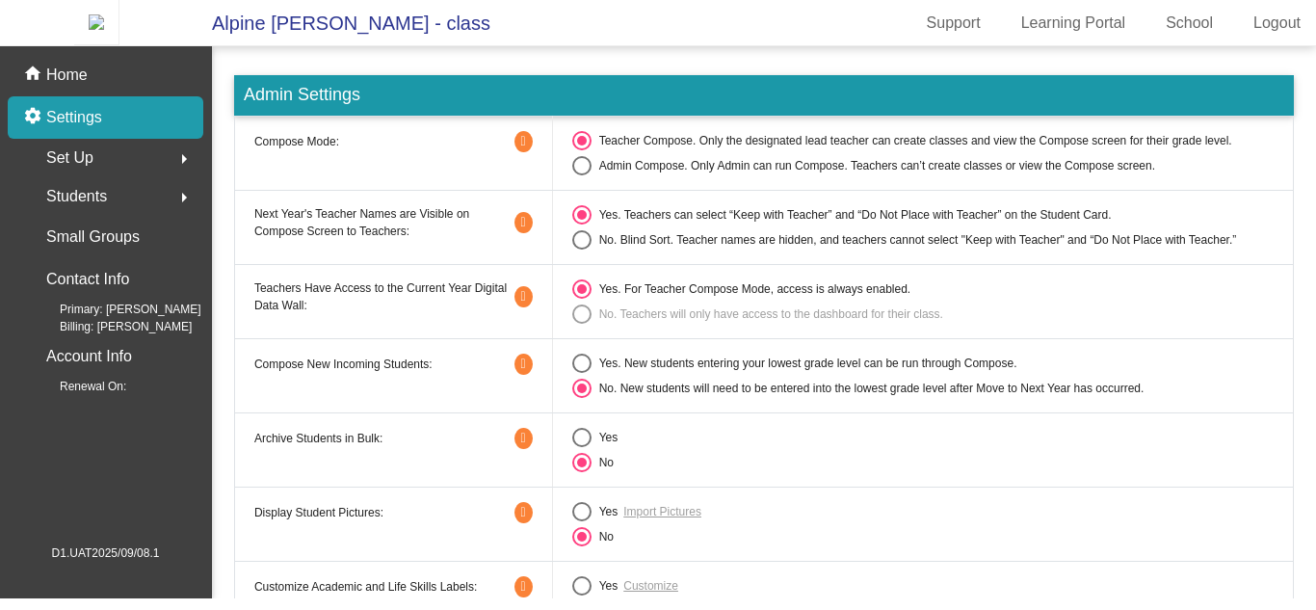
scroll to position [49, 0]
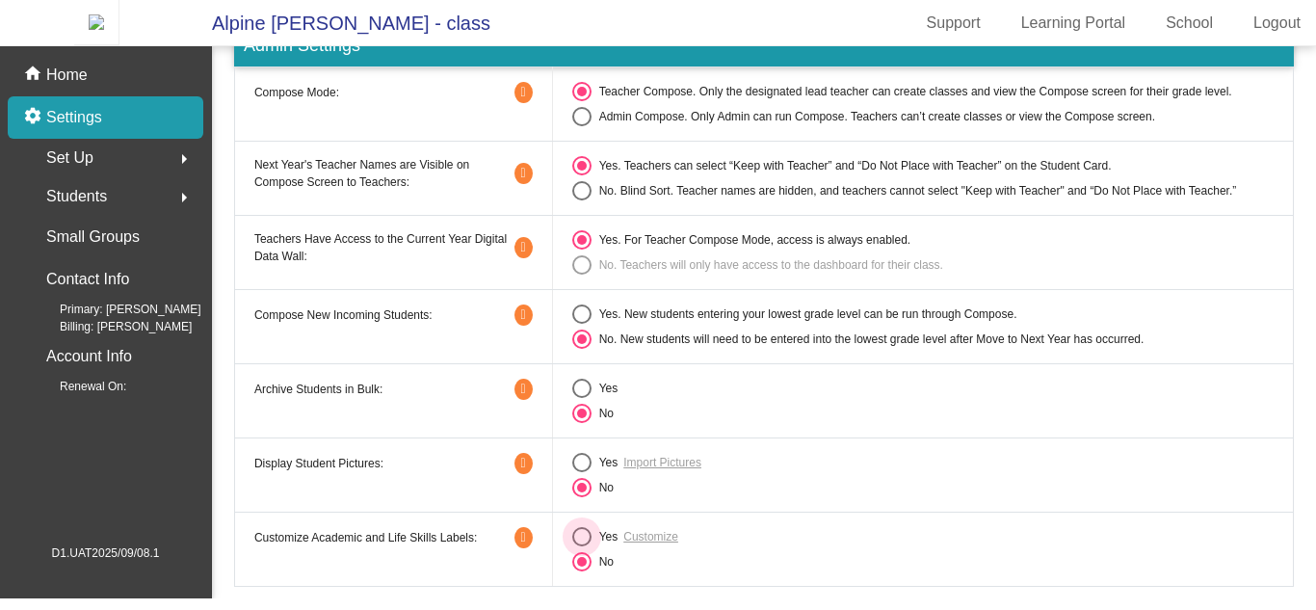
click at [592, 545] on div "Yes" at bounding box center [605, 536] width 27 height 17
click at [582, 546] on input "Yes" at bounding box center [581, 546] width 1 height 1
radio input "true"
click at [643, 545] on link "Customize" at bounding box center [651, 536] width 55 height 17
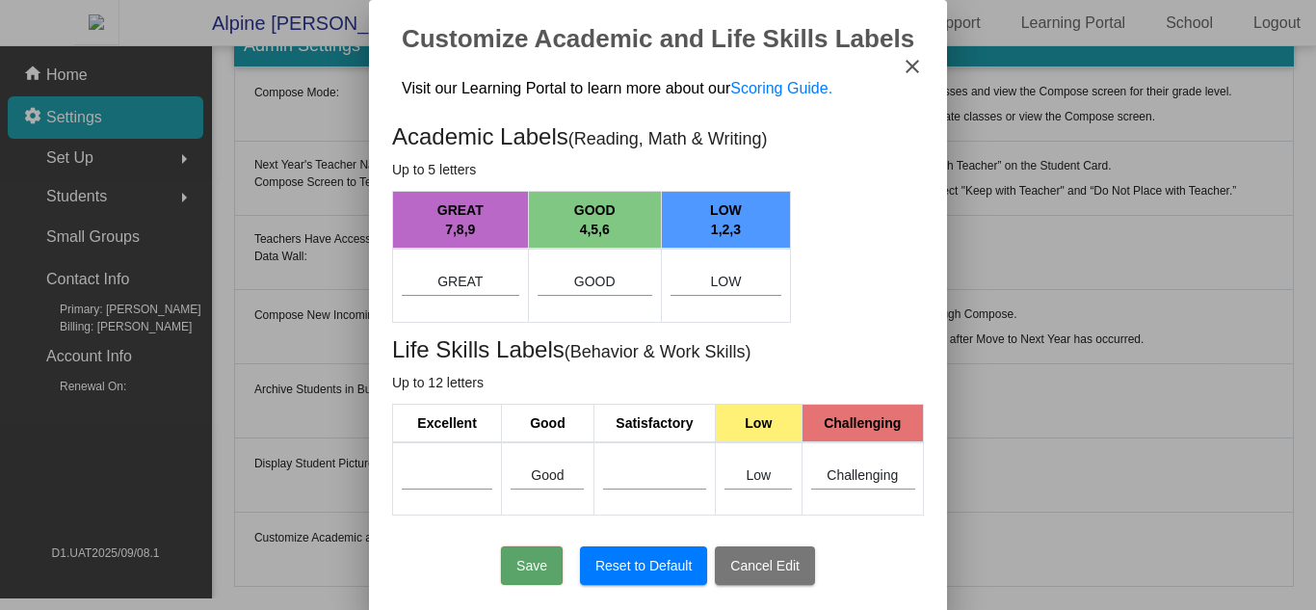
click at [903, 72] on mat-icon "close" at bounding box center [912, 66] width 23 height 23
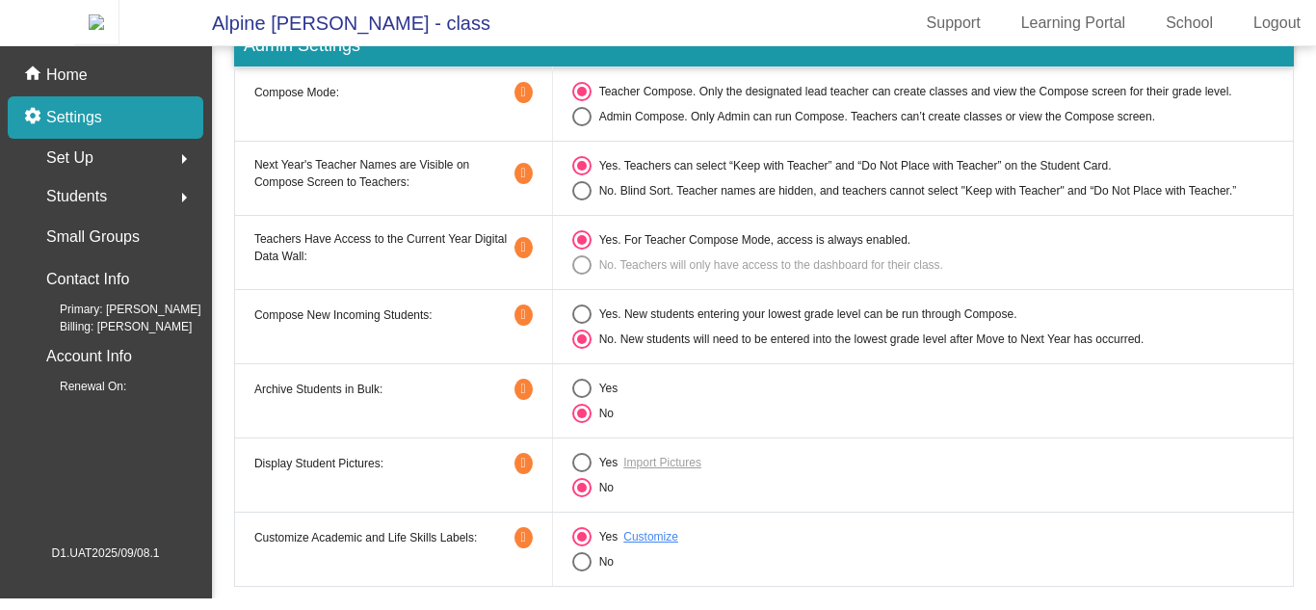
click at [986, 472] on div "Yes Import Pictures" at bounding box center [923, 462] width 702 height 19
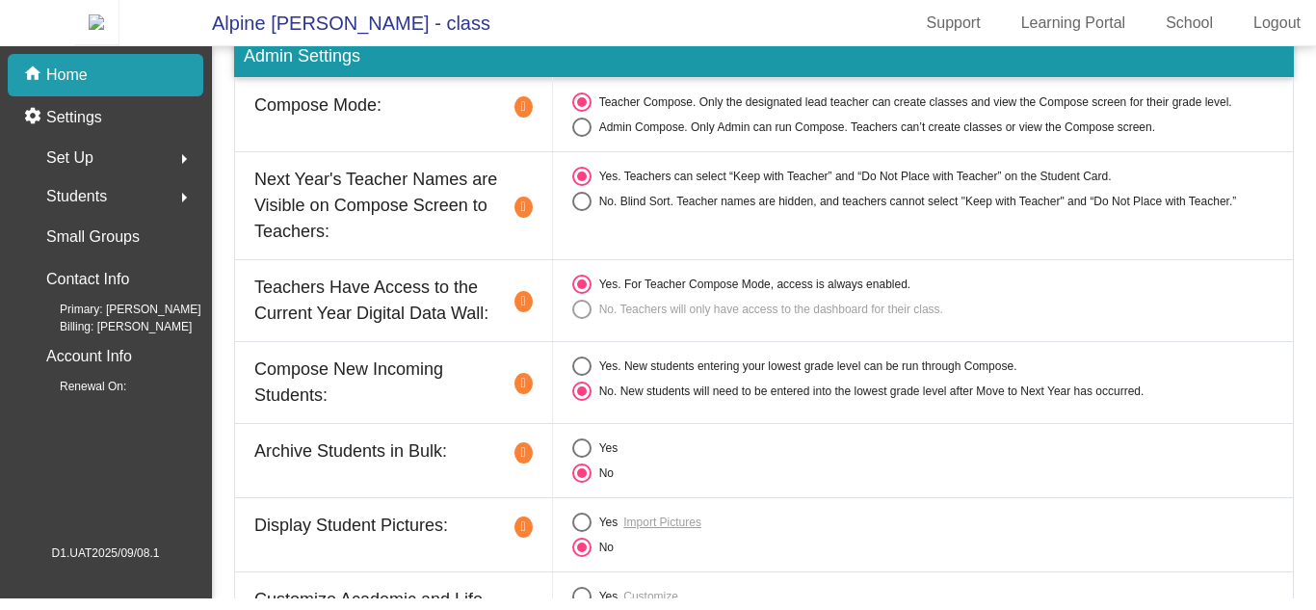
scroll to position [38, 0]
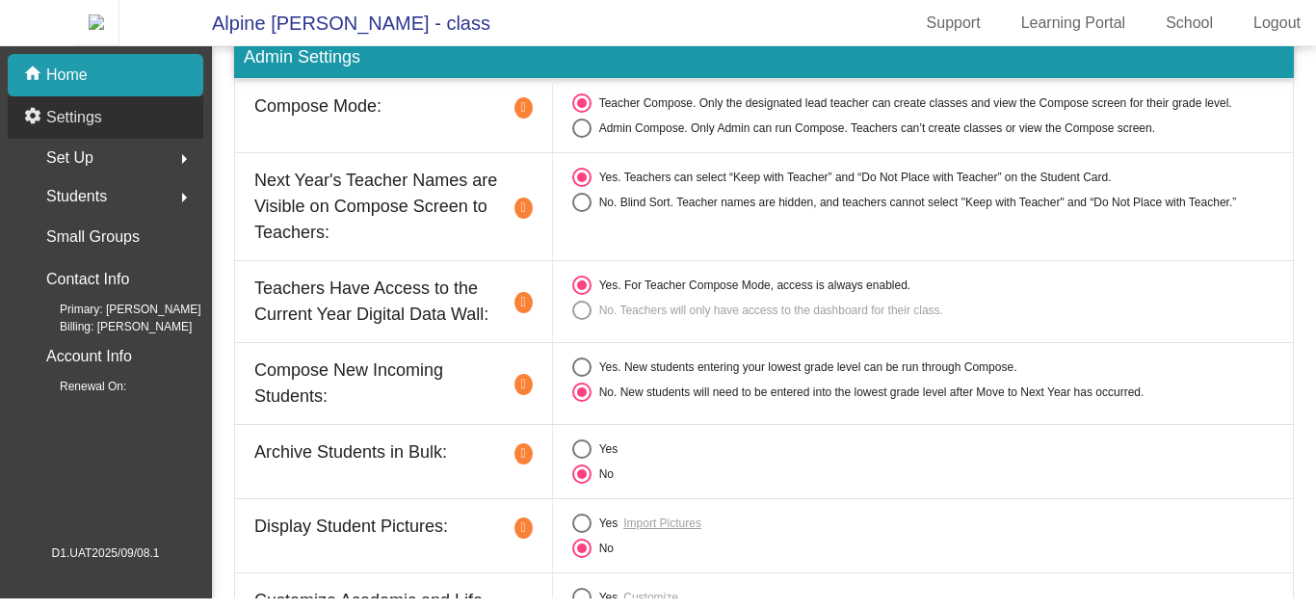
click at [149, 136] on div "settings Settings" at bounding box center [106, 117] width 196 height 42
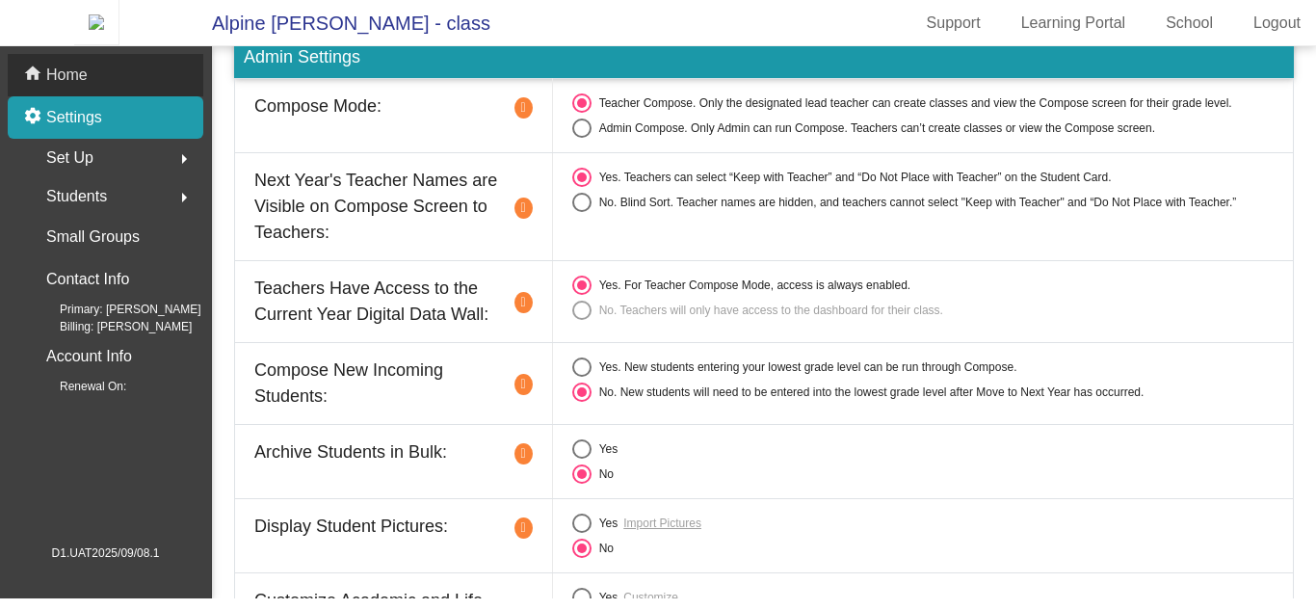
click at [135, 90] on div "home Home" at bounding box center [106, 75] width 196 height 42
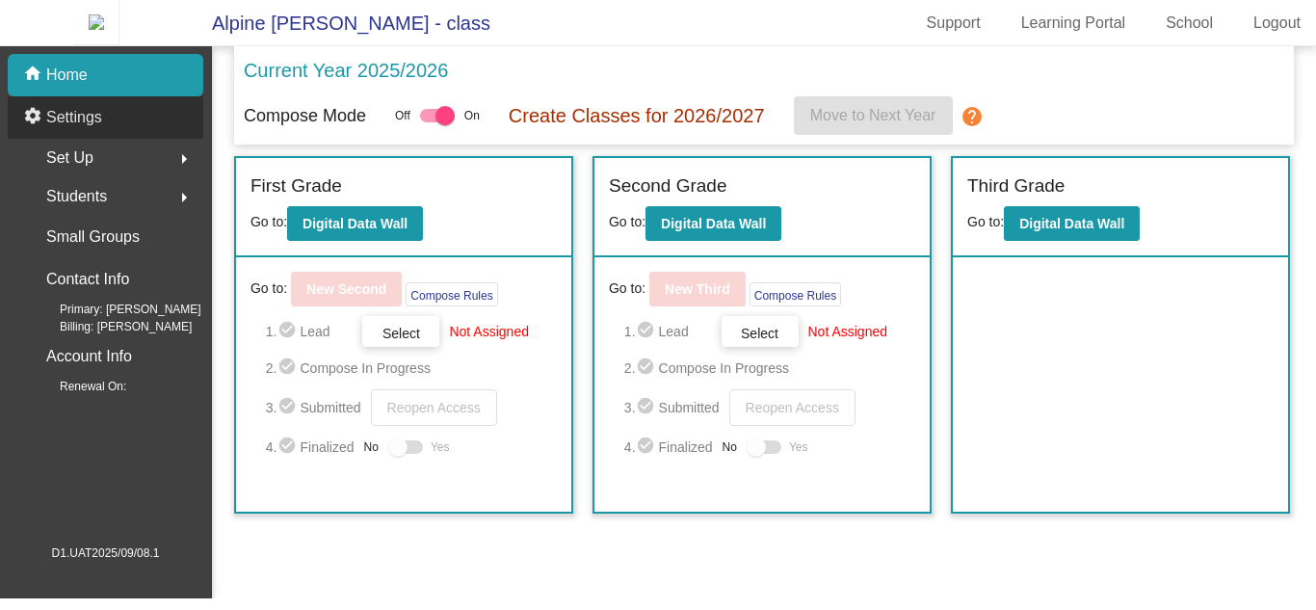
click at [130, 127] on div "settings Settings" at bounding box center [106, 117] width 196 height 42
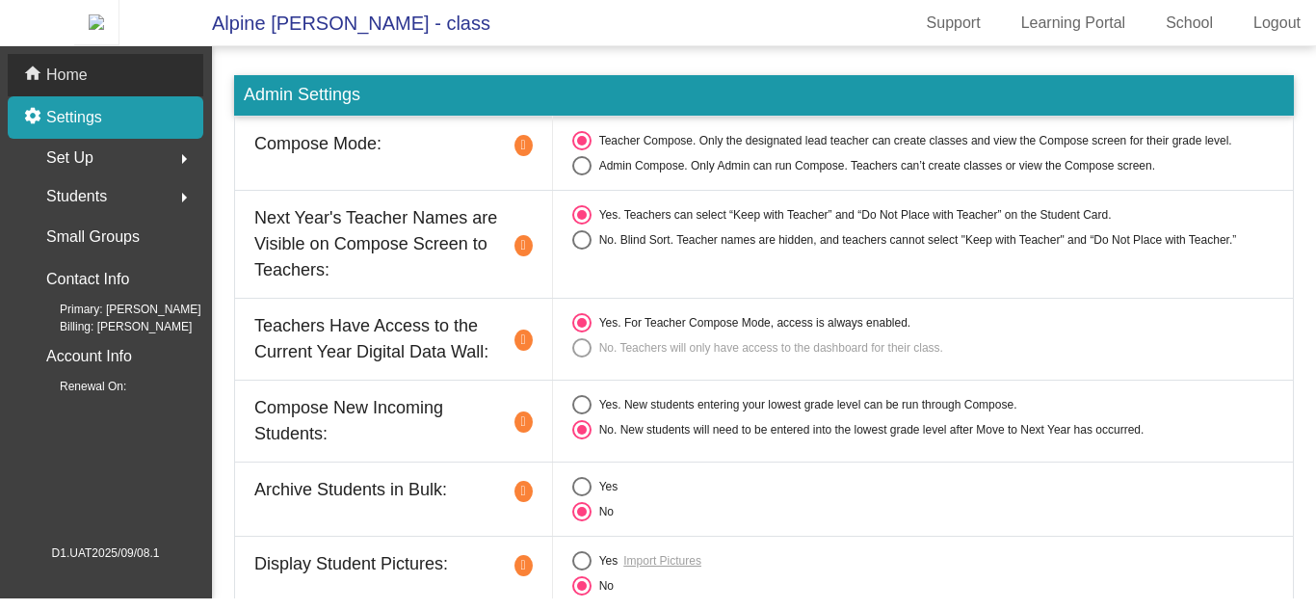
click at [93, 88] on div "home Home" at bounding box center [106, 75] width 196 height 42
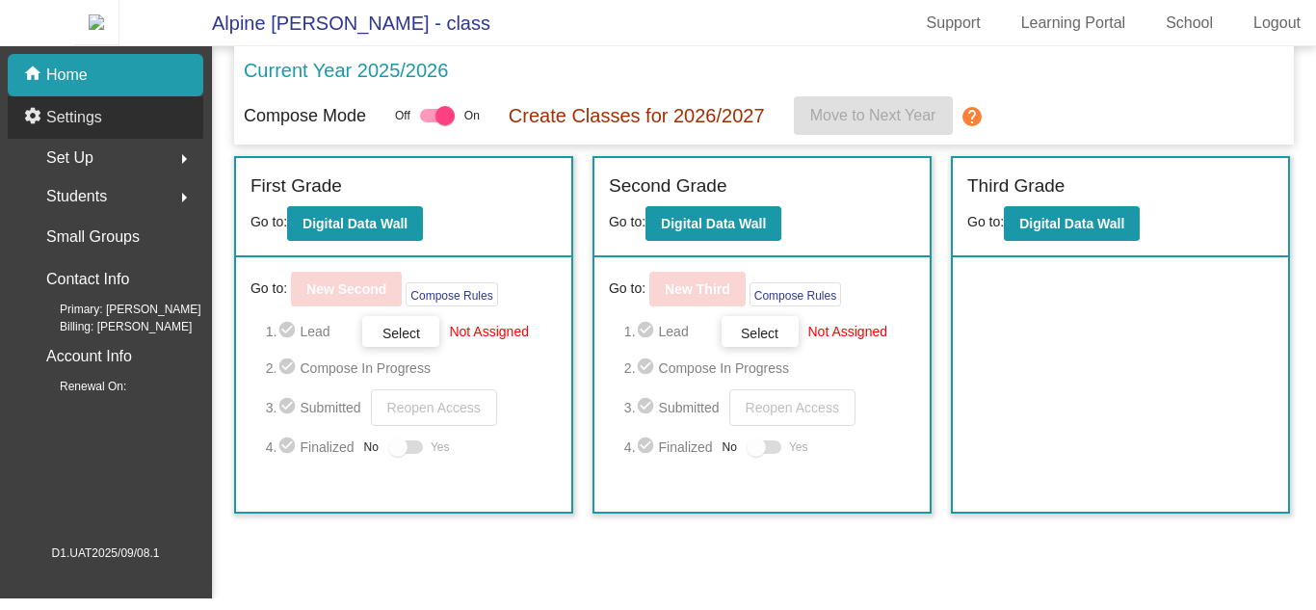
click at [103, 129] on div "settings Settings" at bounding box center [106, 117] width 196 height 42
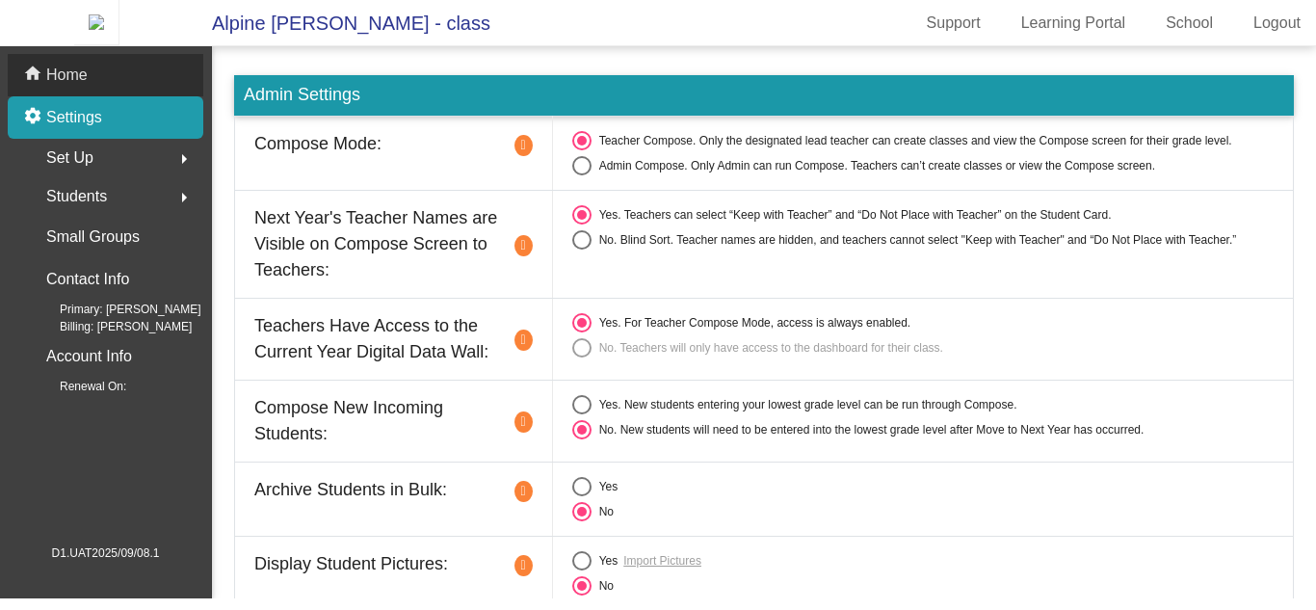
click at [117, 96] on div "home Home" at bounding box center [106, 75] width 196 height 42
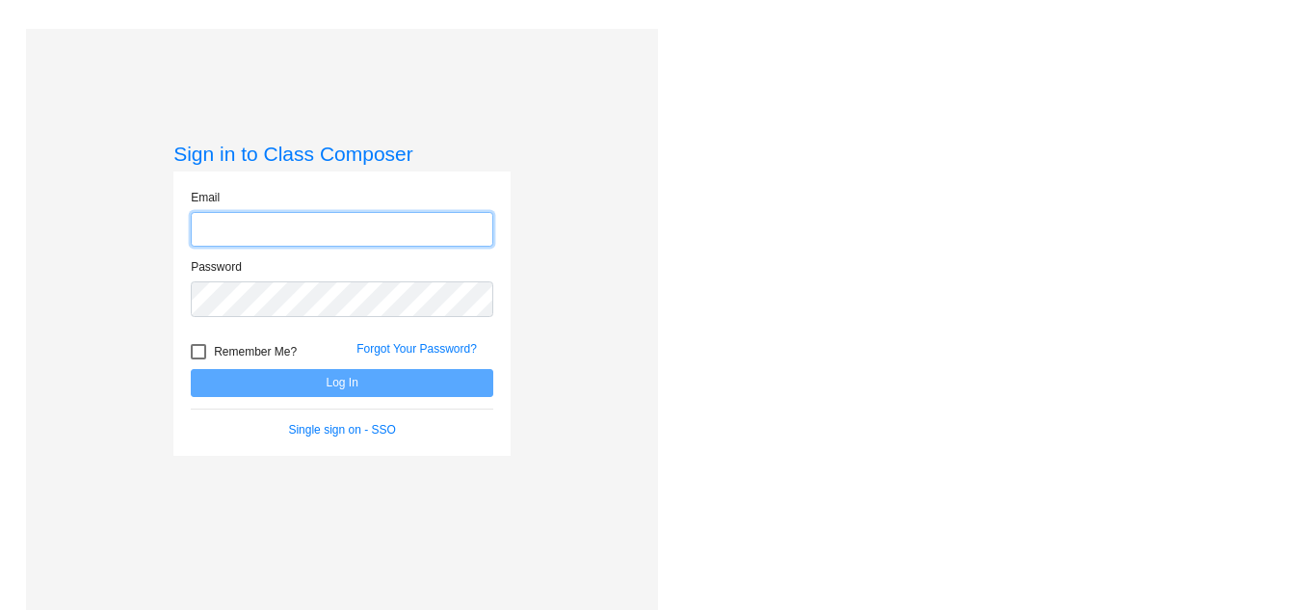
type input "[EMAIL_ADDRESS][DOMAIN_NAME]"
click at [748, 281] on div "Love Class Composer? Share it with a friend! If you're happy with Class Compose…" at bounding box center [981, 334] width 647 height 610
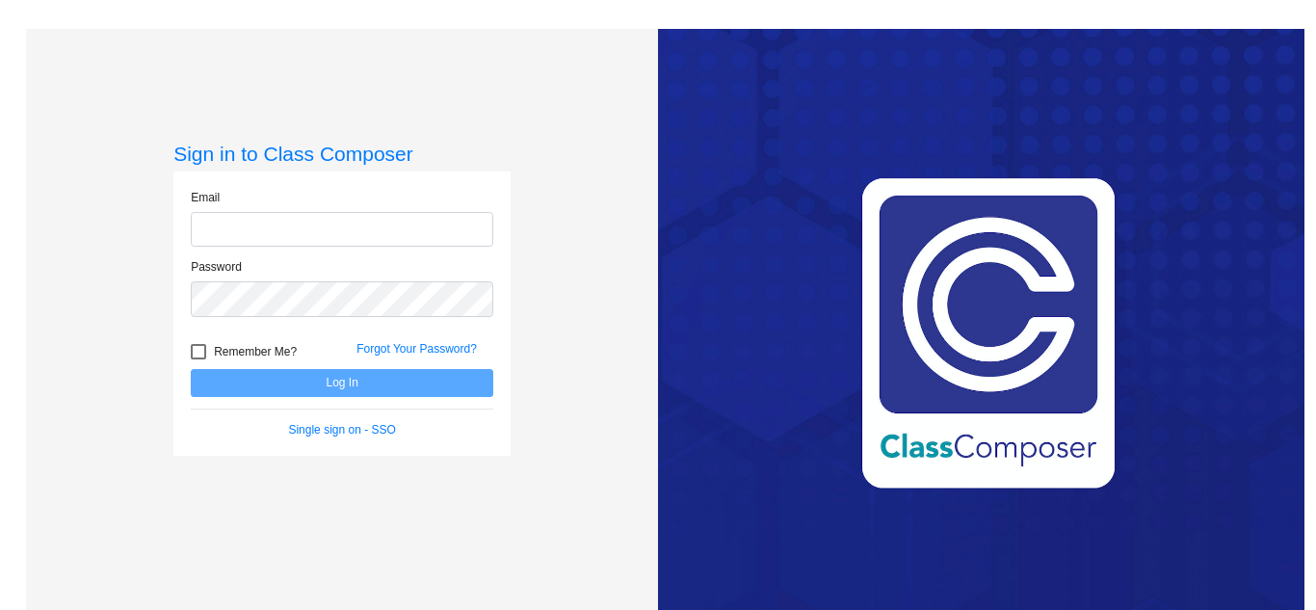
type input "[EMAIL_ADDRESS][DOMAIN_NAME]"
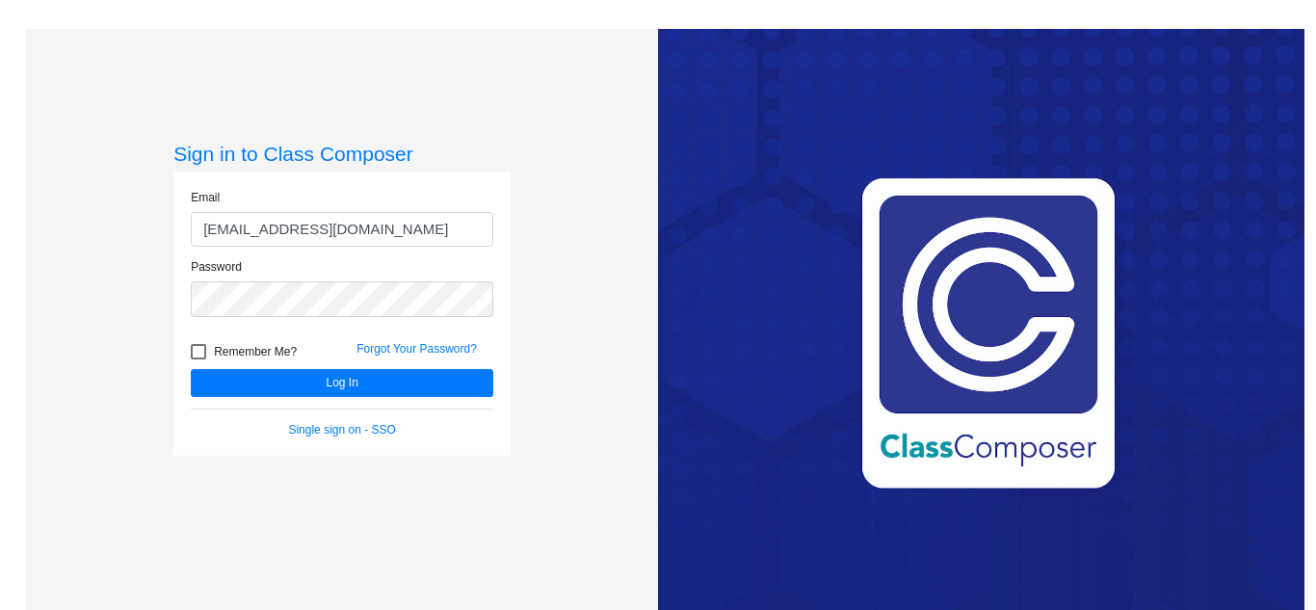
click at [613, 351] on div "Sign in to Class Composer Email [EMAIL_ADDRESS][DOMAIN_NAME] Password Remember …" at bounding box center [342, 334] width 632 height 610
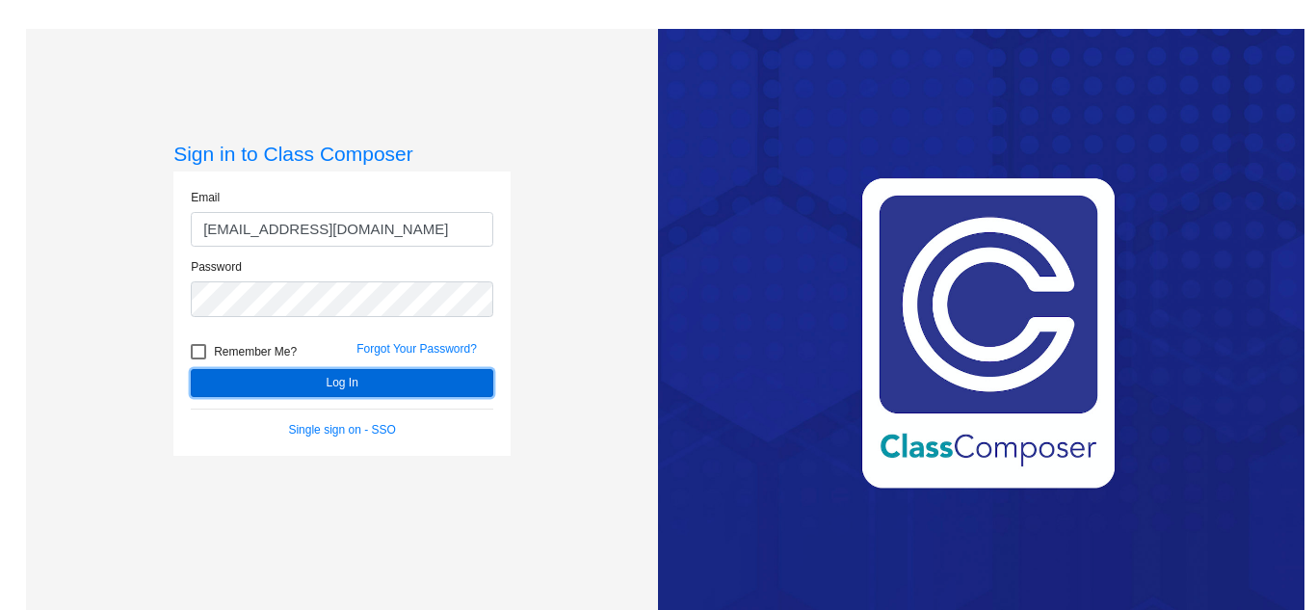
click at [435, 380] on button "Log In" at bounding box center [342, 383] width 303 height 28
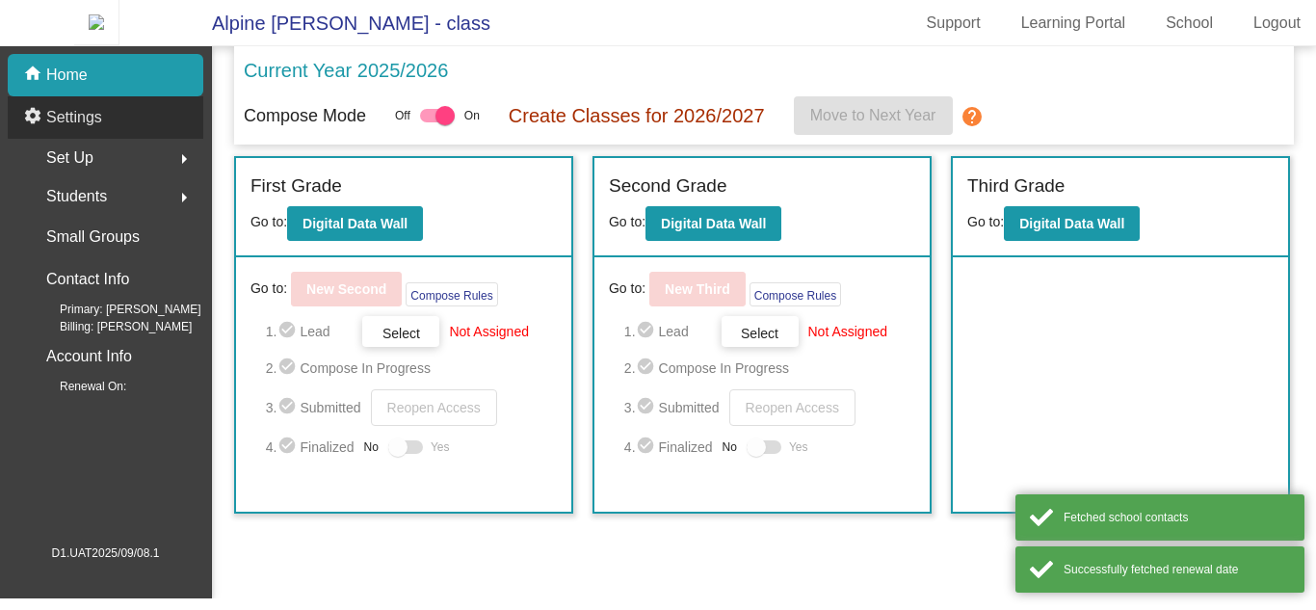
click at [114, 117] on div "settings Settings" at bounding box center [106, 117] width 196 height 42
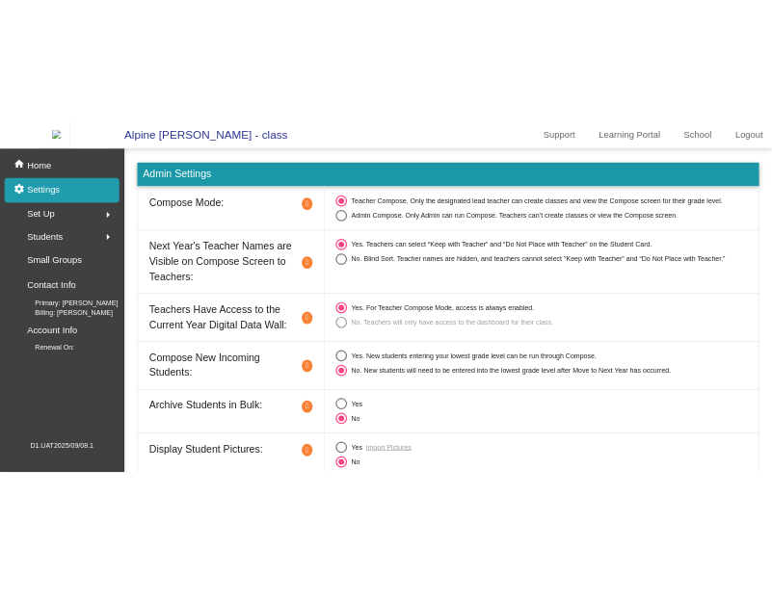
scroll to position [106, 0]
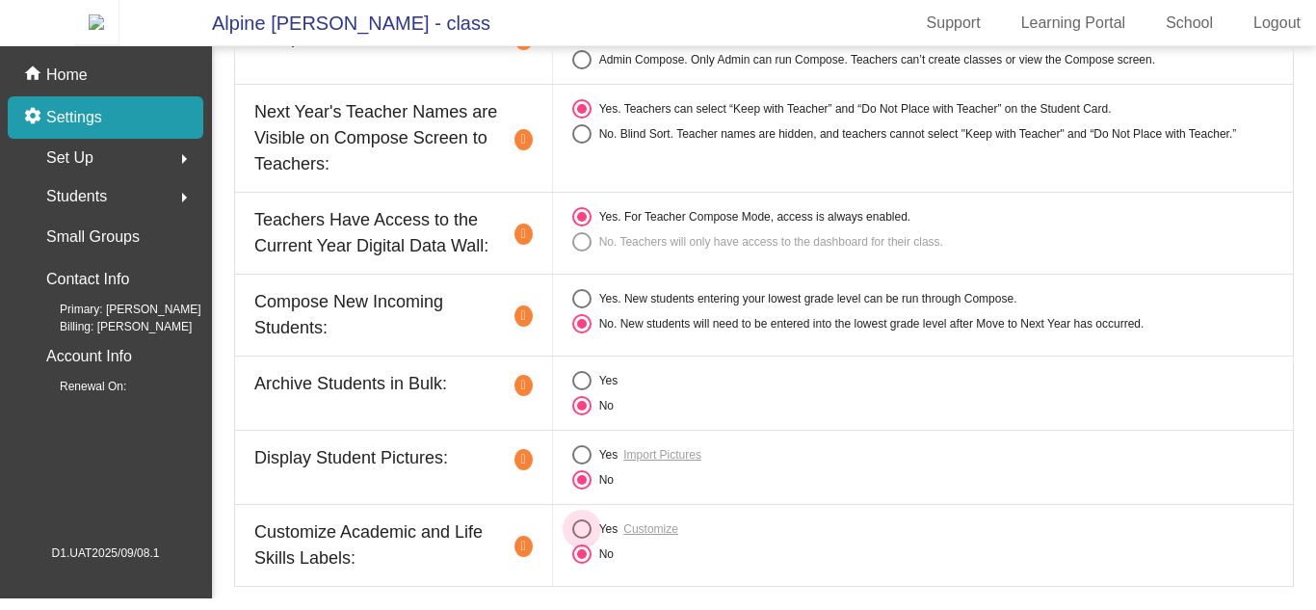
click at [579, 534] on div "Select an option" at bounding box center [581, 528] width 19 height 19
click at [581, 539] on input "Yes" at bounding box center [581, 539] width 1 height 1
radio input "true"
click at [651, 538] on link "Customize" at bounding box center [651, 528] width 55 height 17
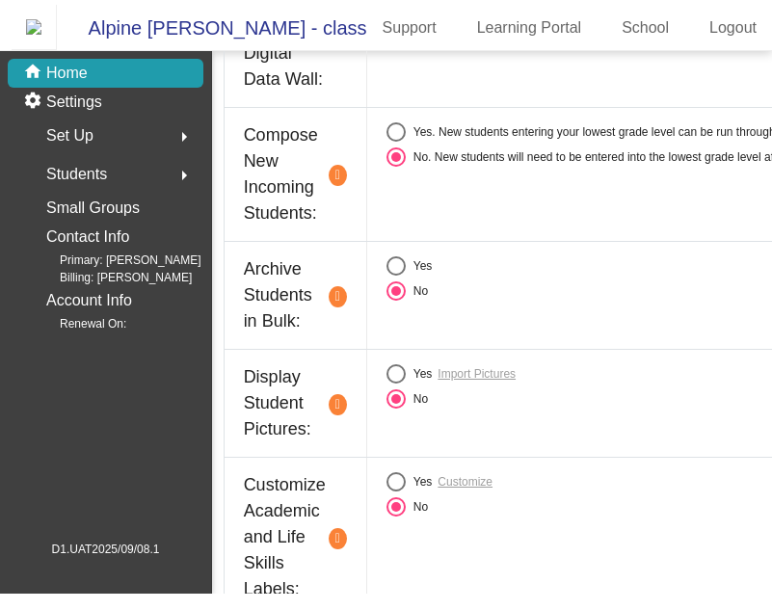
scroll to position [633, 0]
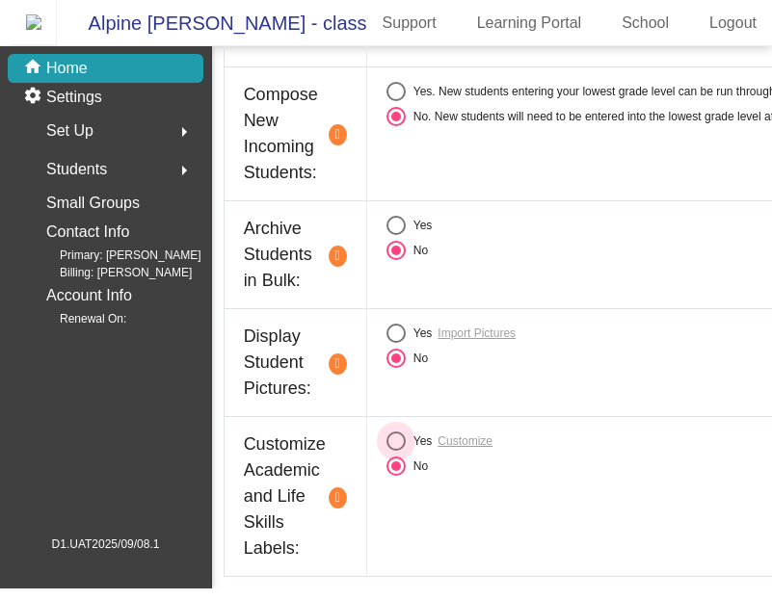
click at [403, 451] on div "Select an option" at bounding box center [395, 441] width 19 height 19
click at [396, 452] on input "Yes" at bounding box center [395, 451] width 1 height 1
radio input "true"
click at [480, 450] on link "Customize" at bounding box center [465, 441] width 55 height 17
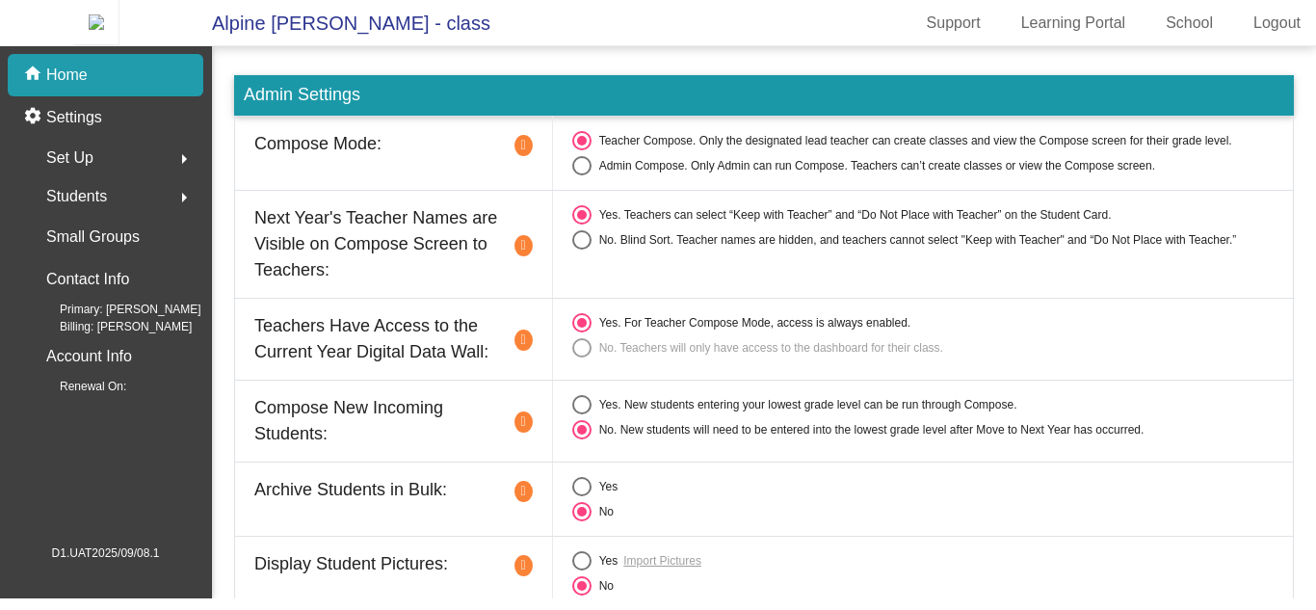
scroll to position [106, 0]
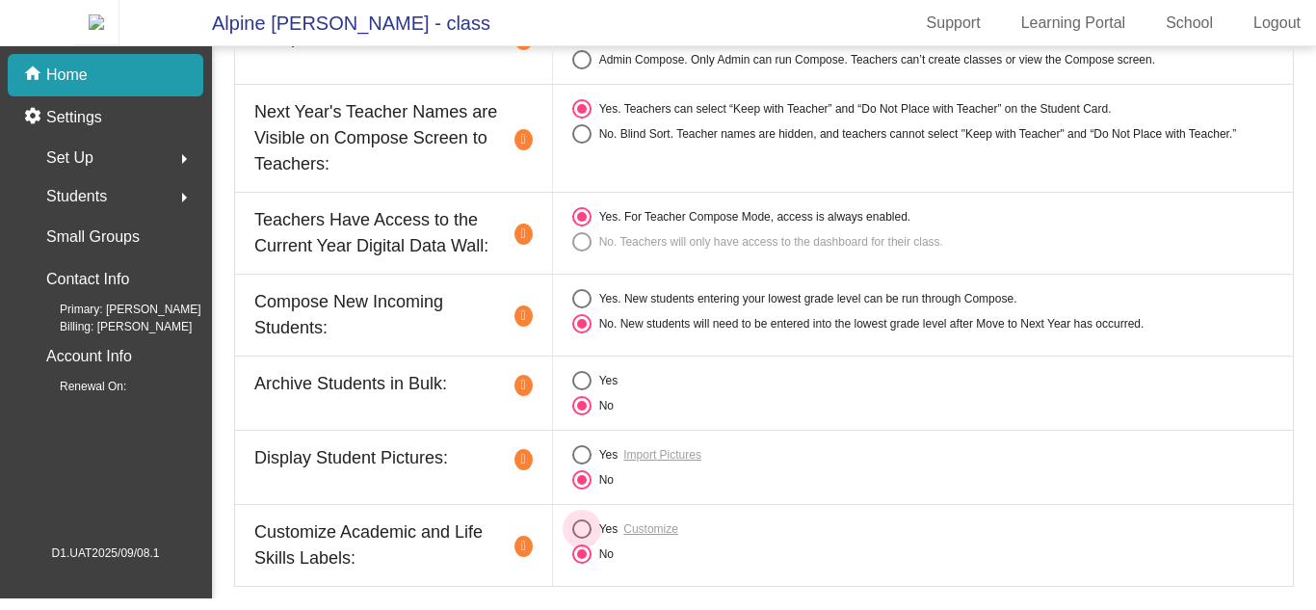
click at [573, 539] on div "Select an option" at bounding box center [581, 528] width 19 height 19
click at [581, 540] on input "Yes" at bounding box center [581, 539] width 1 height 1
radio input "true"
click at [659, 538] on link "Customize" at bounding box center [651, 528] width 55 height 17
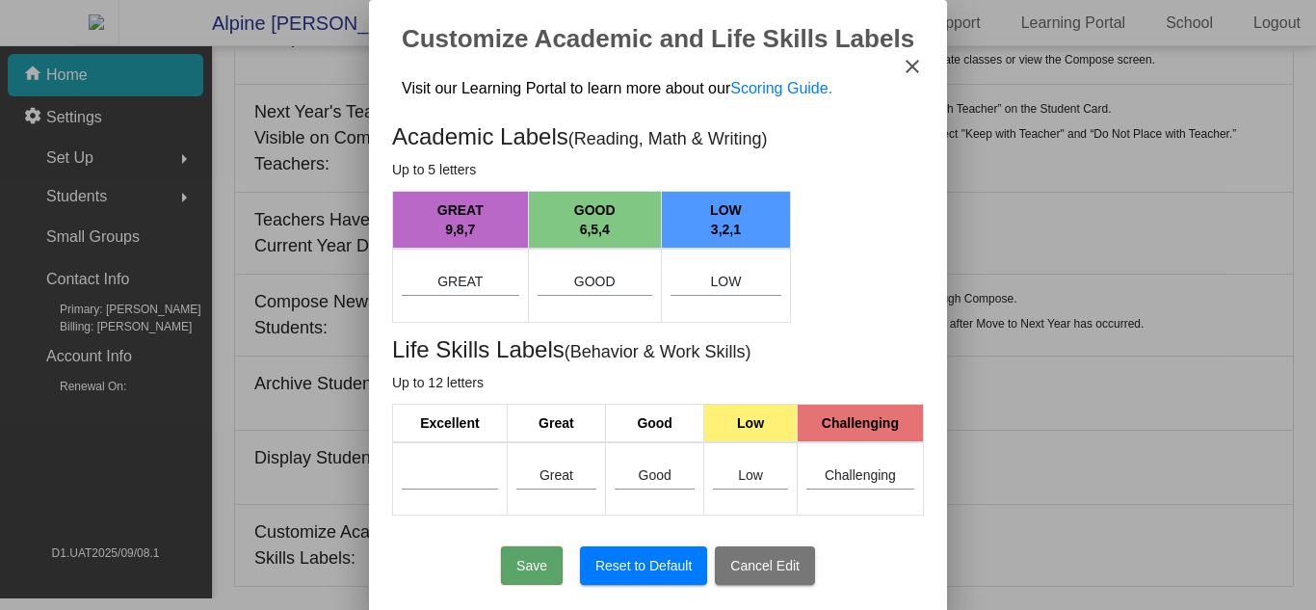
click at [771, 70] on div "Visit our Learning Portal to learn more about our Scoring Guide." at bounding box center [646, 88] width 509 height 39
